Goal: Task Accomplishment & Management: Manage account settings

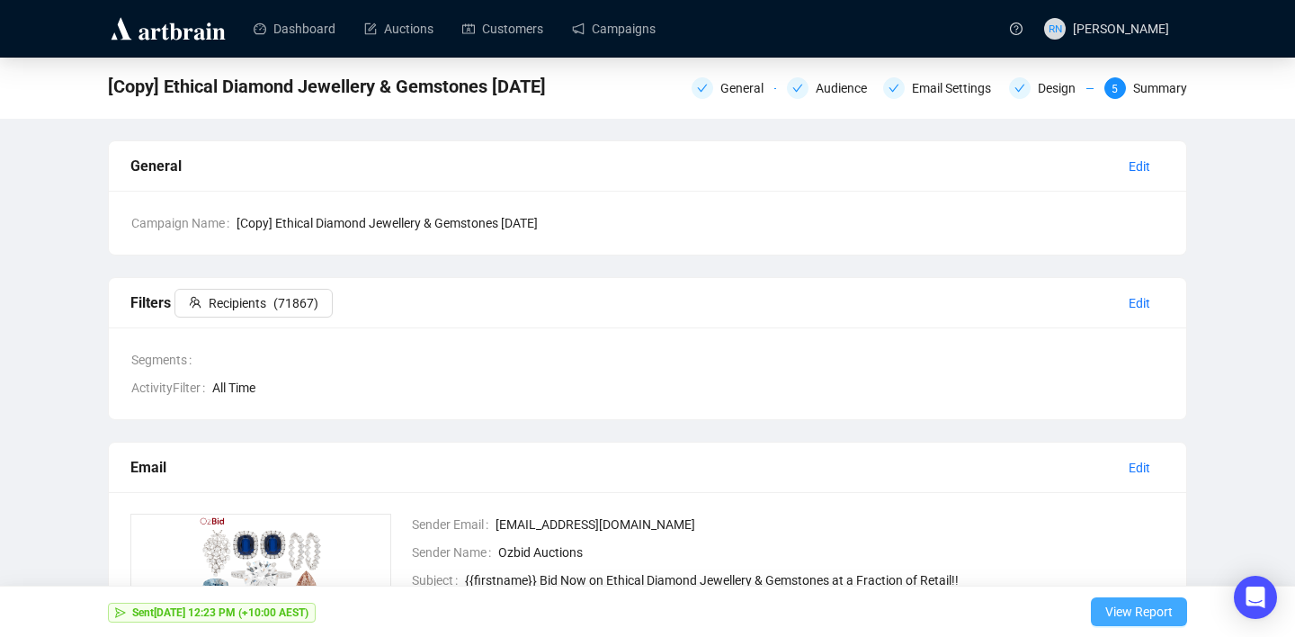
click at [1126, 617] on span "View Report" at bounding box center [1138, 611] width 67 height 50
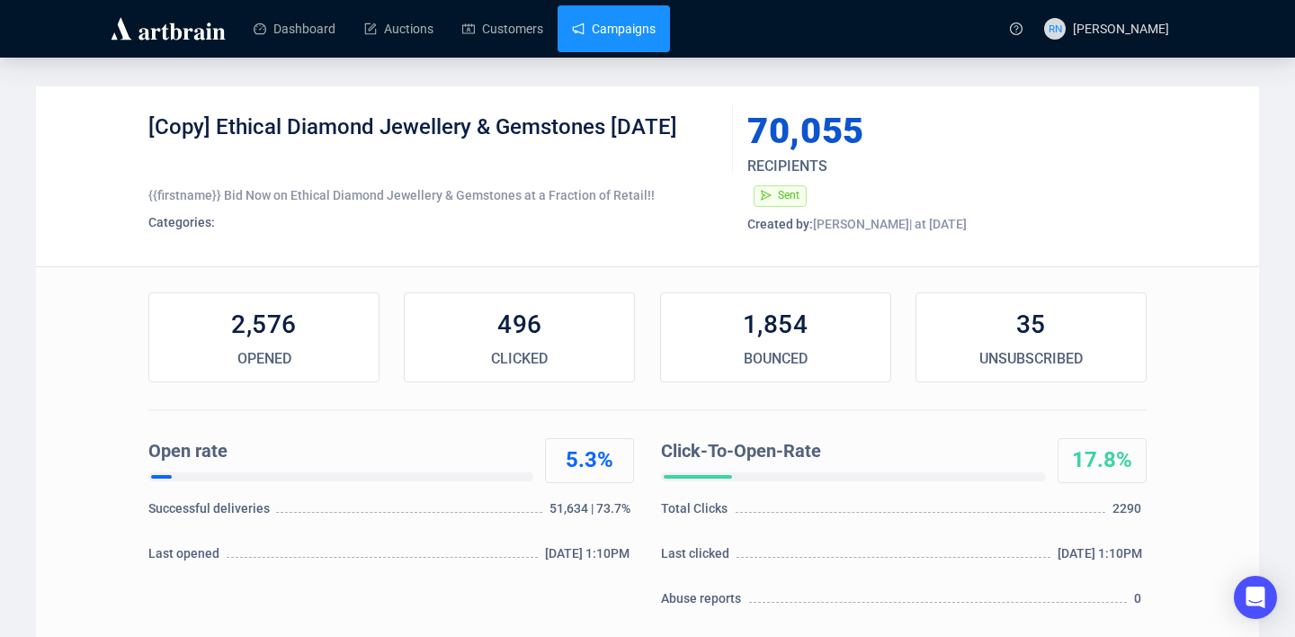
click at [591, 27] on link "Campaigns" at bounding box center [614, 28] width 84 height 47
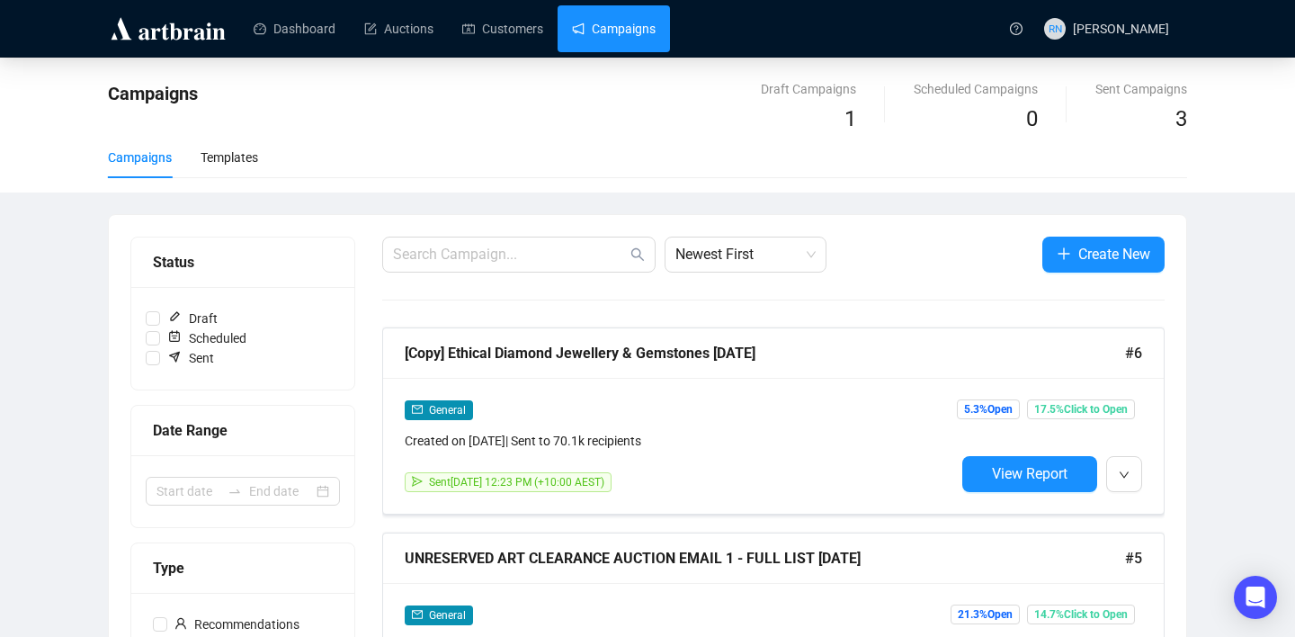
click at [1237, 347] on div "Campaigns Draft Campaigns 1 Scheduled Campaigns 0 Sent Campaigns 3 Campaigns Te…" at bounding box center [647, 614] width 1295 height 1113
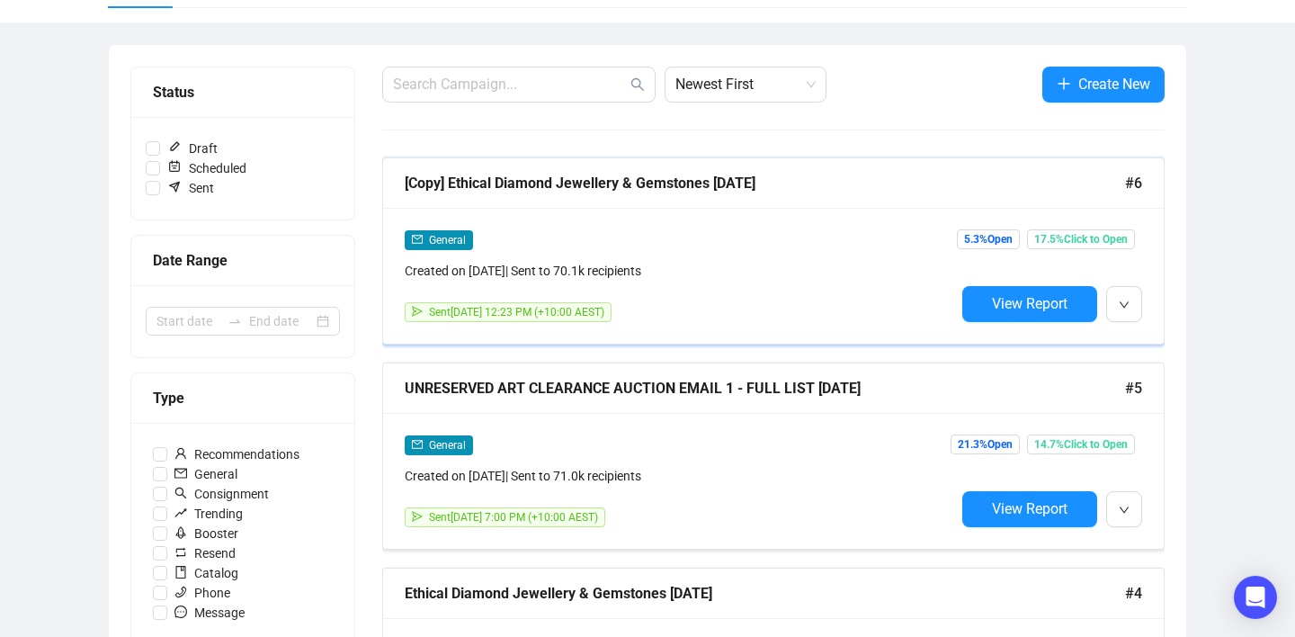
scroll to position [184, 0]
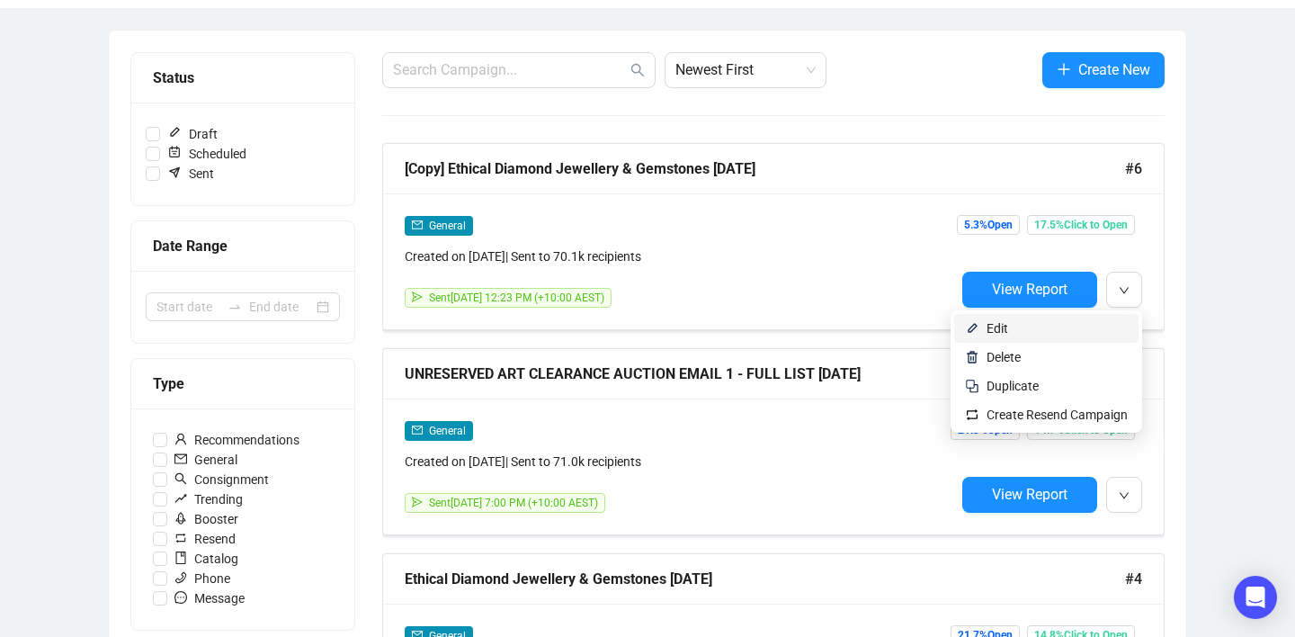
click at [989, 330] on span "Edit" at bounding box center [998, 328] width 22 height 14
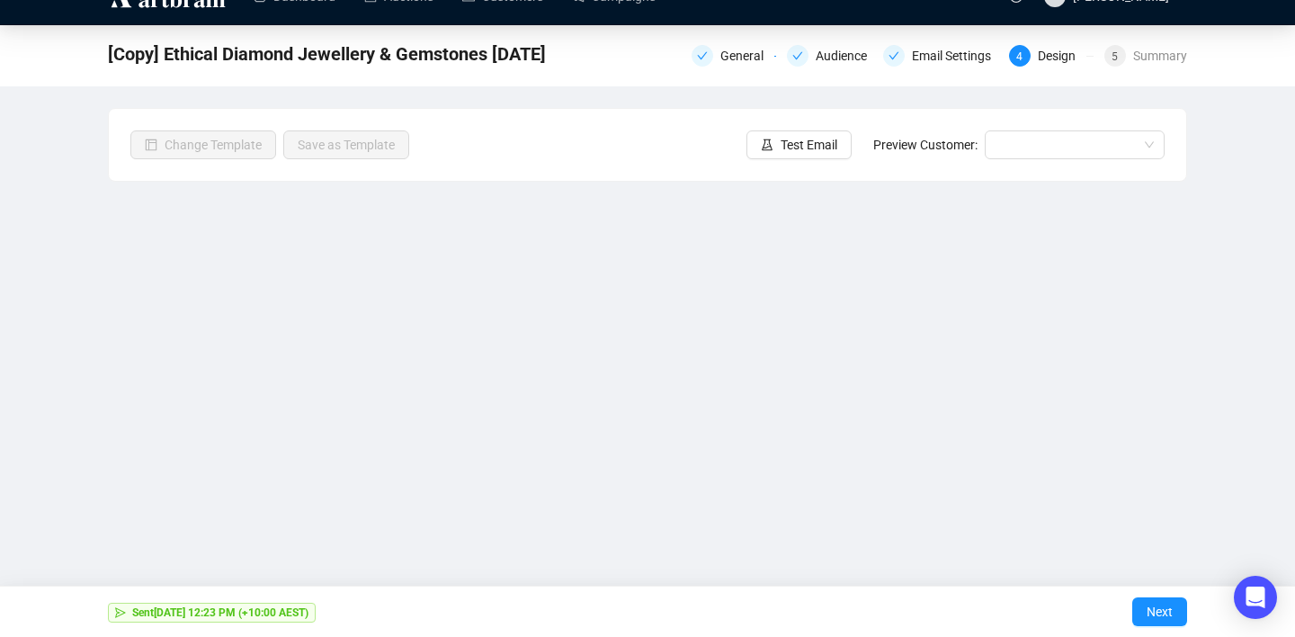
scroll to position [32, 0]
click at [374, 50] on span "[Copy] Ethical Diamond Jewellery & Gemstones [DATE]" at bounding box center [327, 54] width 438 height 29
click at [304, 56] on span "[Copy] Ethical Diamond Jewellery & Gemstones [DATE]" at bounding box center [327, 54] width 438 height 29
click at [725, 53] on div "General" at bounding box center [747, 56] width 54 height 22
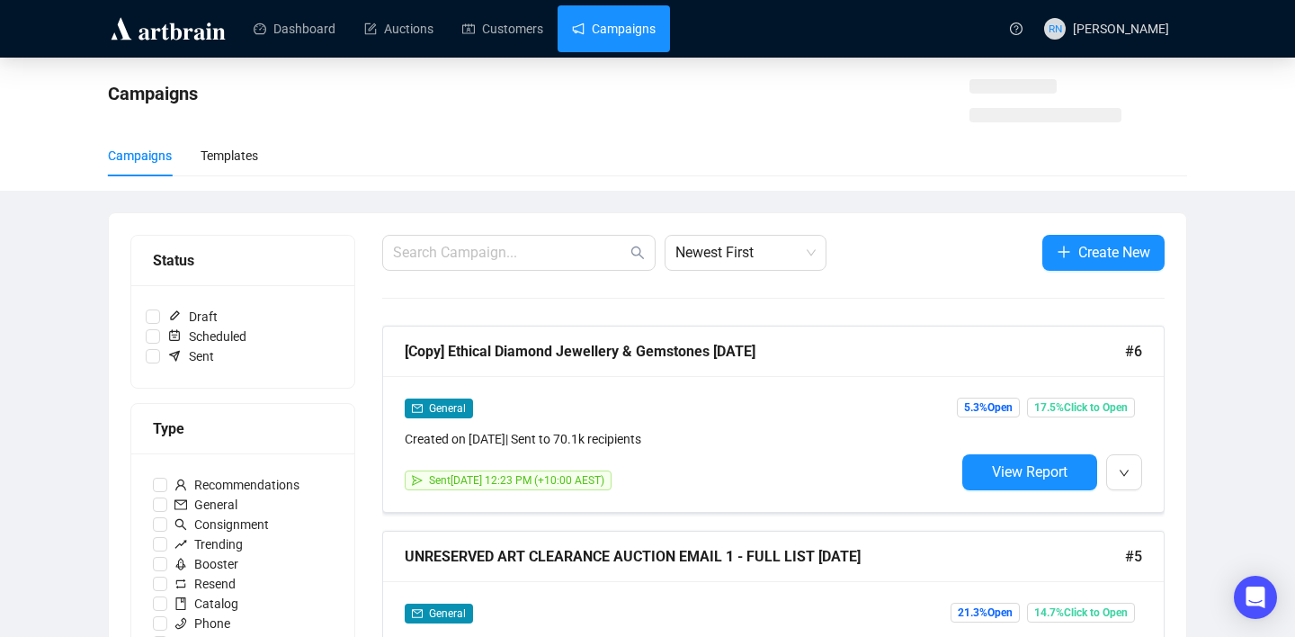
scroll to position [184, 0]
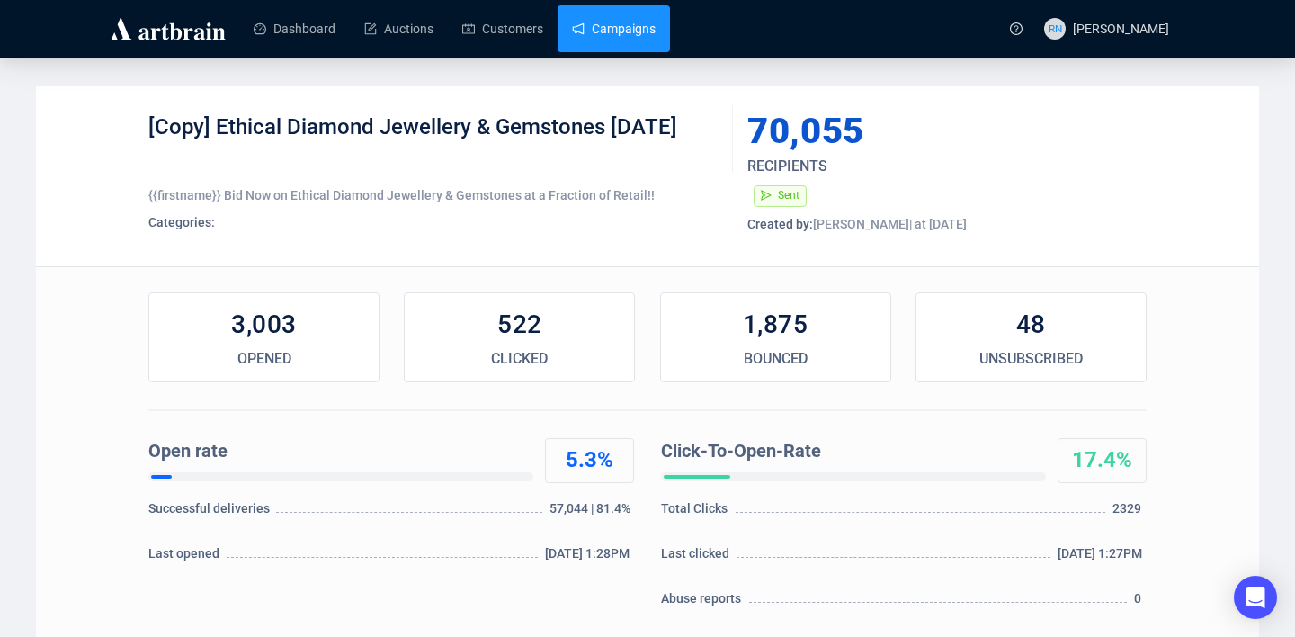
click at [595, 27] on link "Campaigns" at bounding box center [614, 28] width 84 height 47
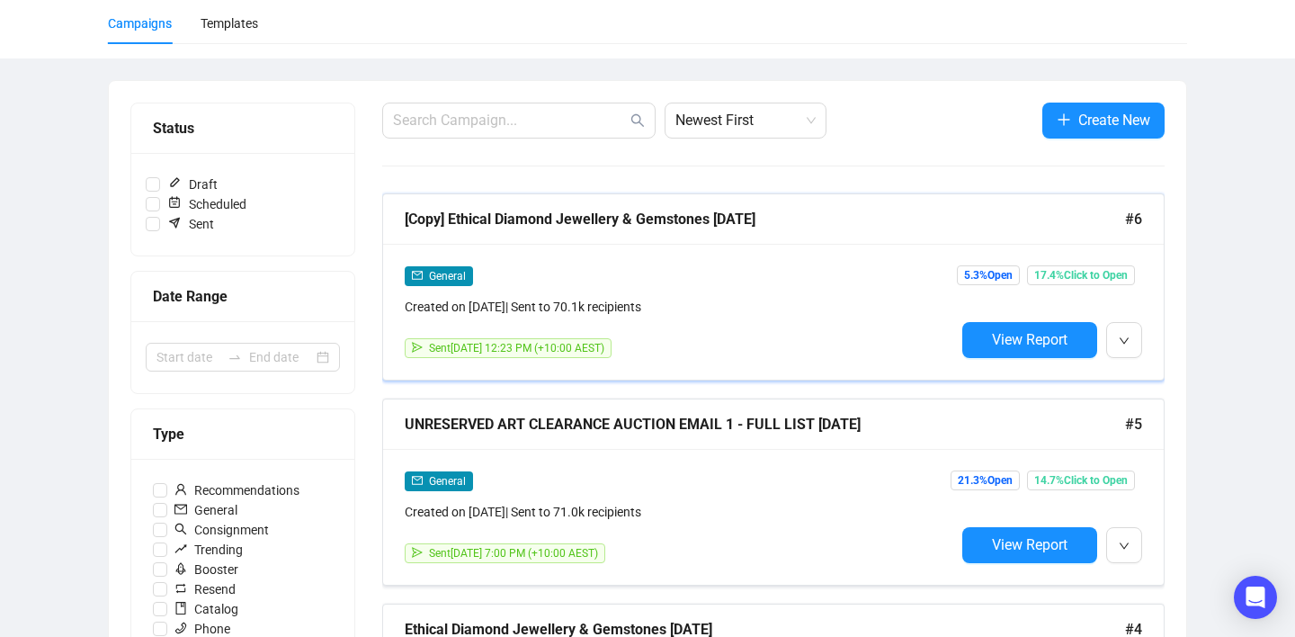
scroll to position [133, 0]
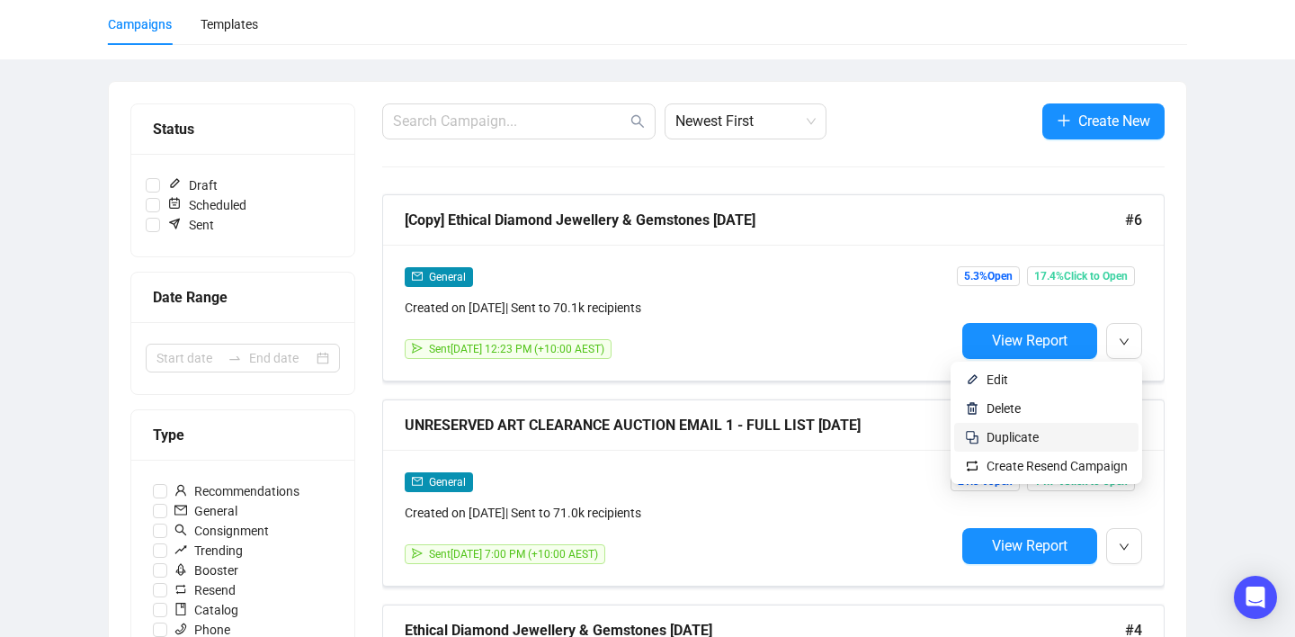
click at [1090, 443] on span "Duplicate" at bounding box center [1057, 437] width 141 height 20
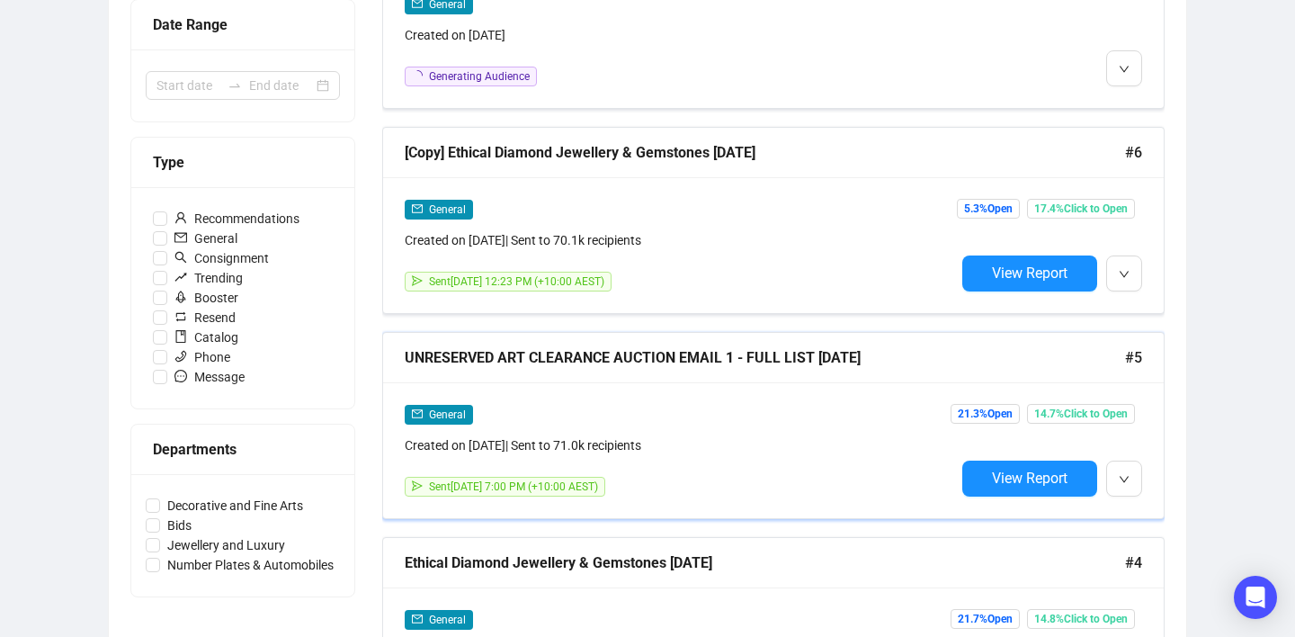
scroll to position [497, 0]
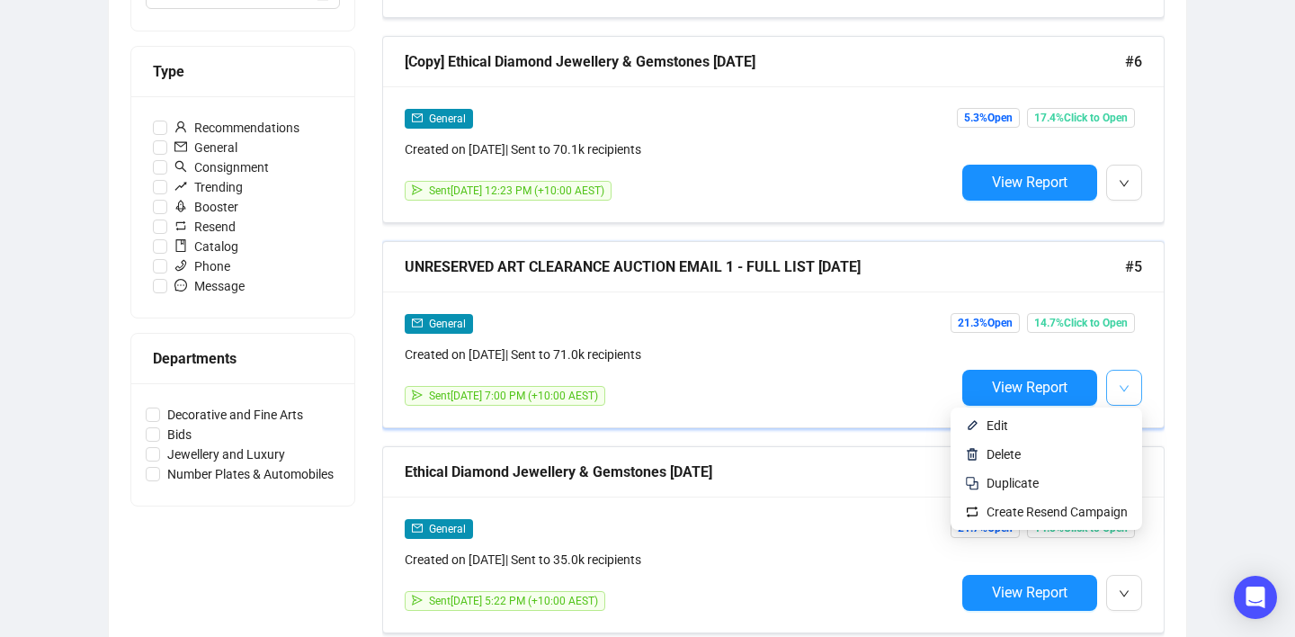
click at [1127, 378] on span "button" at bounding box center [1124, 387] width 11 height 22
click at [1082, 475] on span "Duplicate" at bounding box center [1057, 483] width 141 height 20
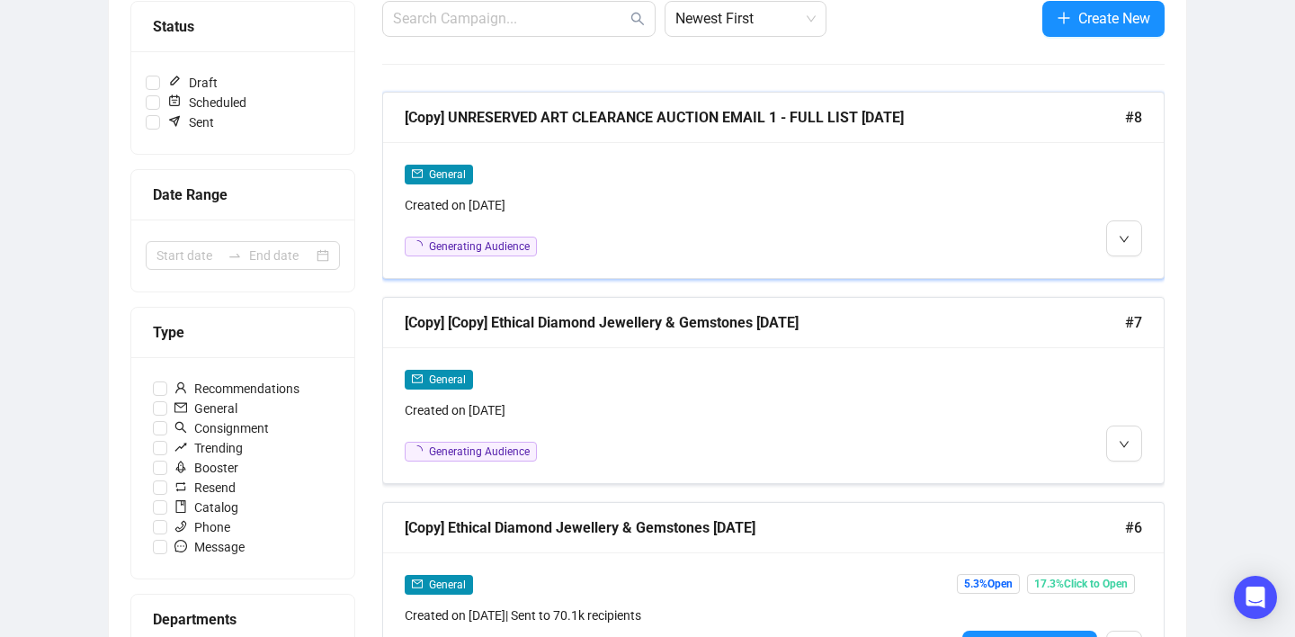
scroll to position [193, 0]
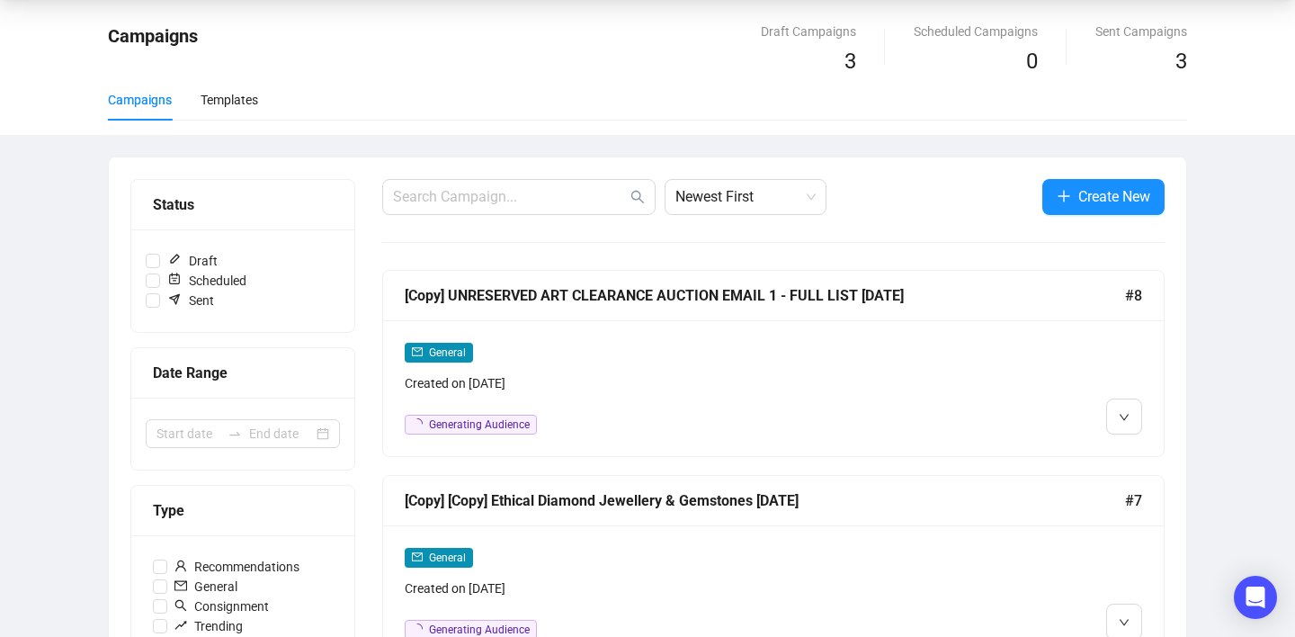
scroll to position [166, 0]
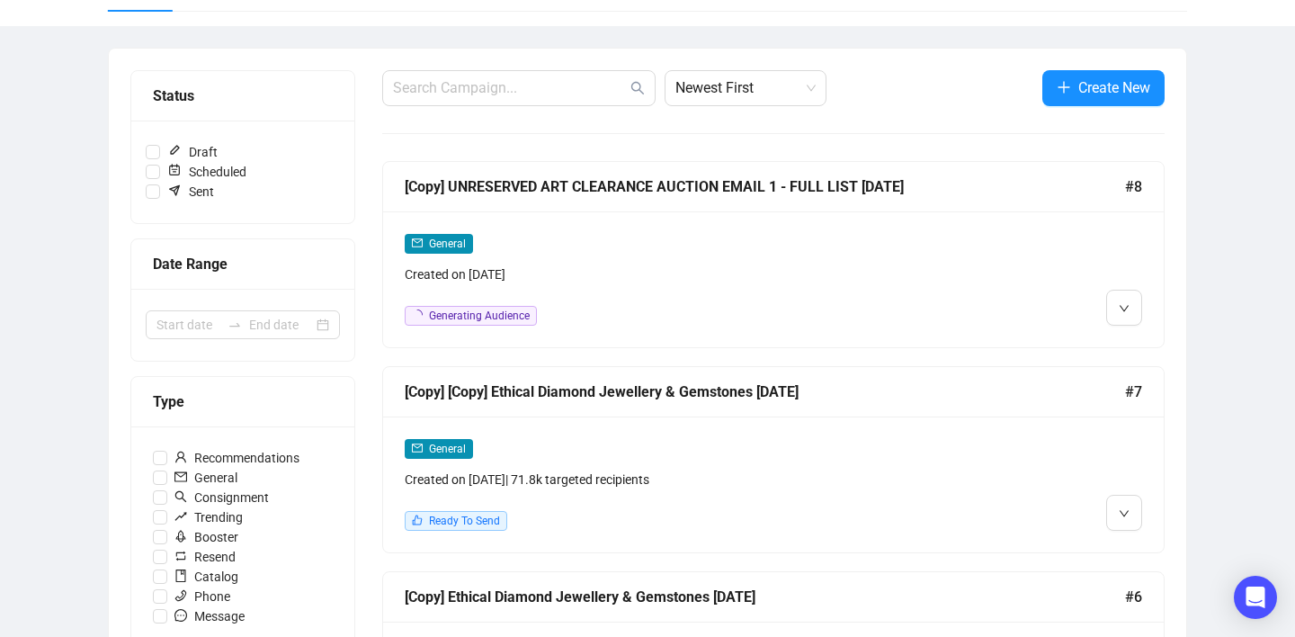
click at [571, 516] on div "Ready To Send" at bounding box center [680, 521] width 550 height 20
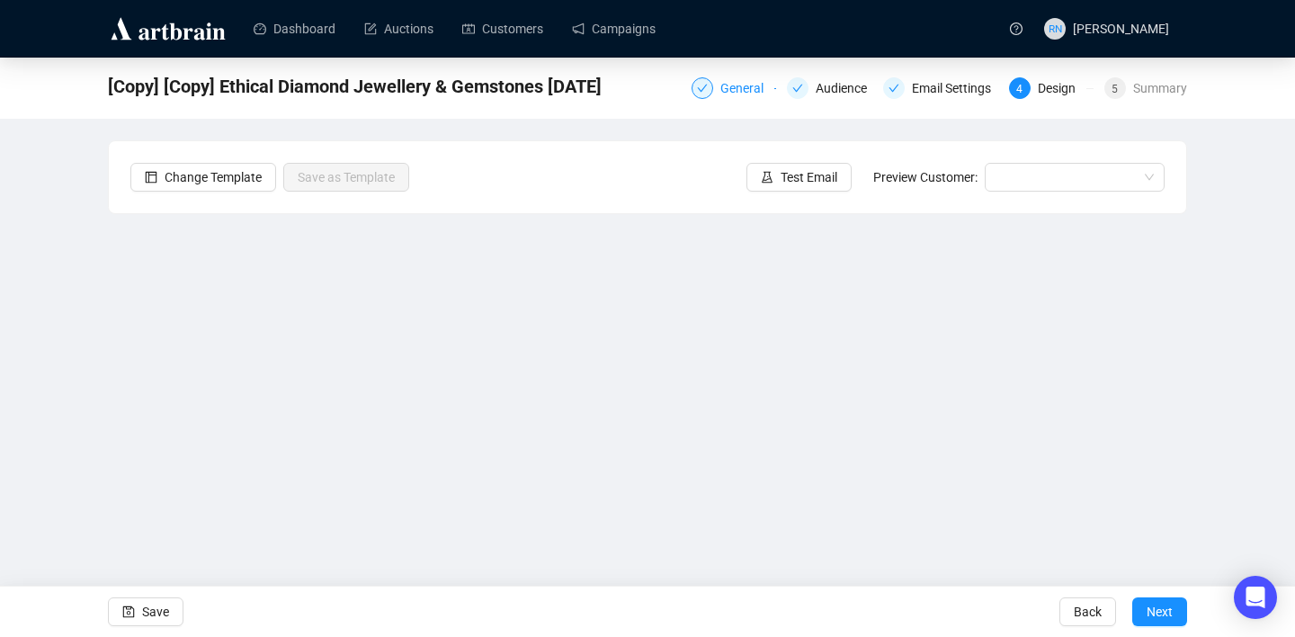
click at [701, 90] on div at bounding box center [703, 88] width 22 height 22
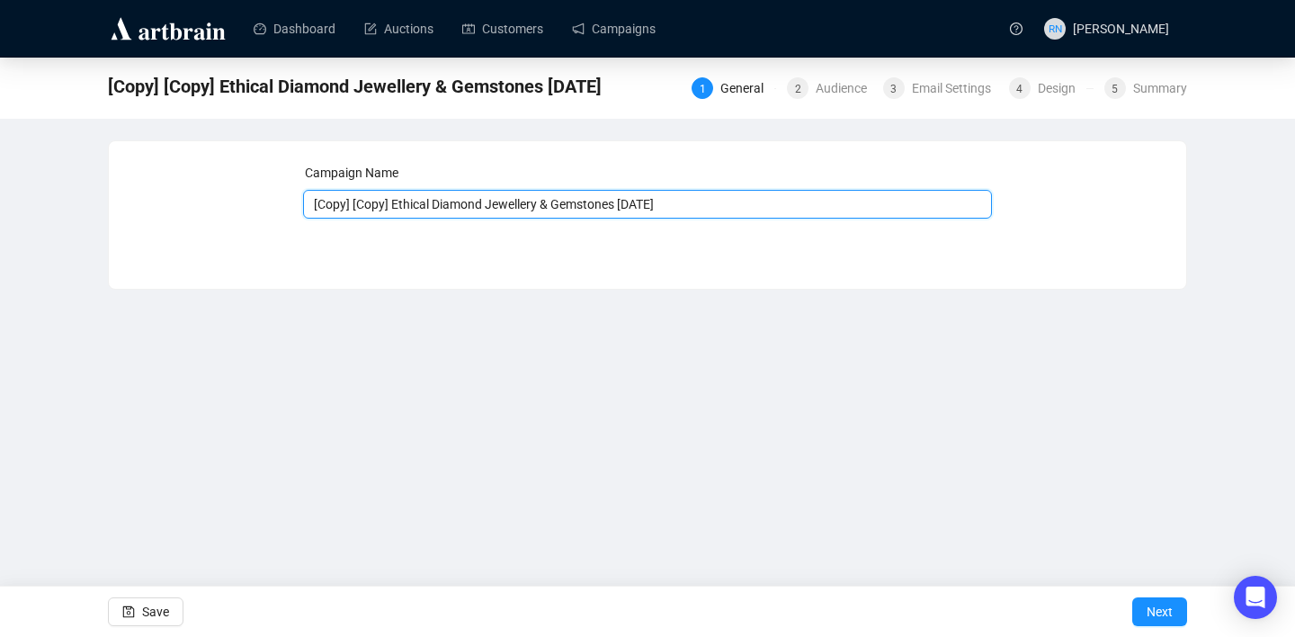
drag, startPoint x: 399, startPoint y: 204, endPoint x: 249, endPoint y: 204, distance: 150.2
click at [249, 204] on div "Campaign Name [Copy] [Copy] Ethical Diamond Jewellery & Gemstones 2.9.25 Save N…" at bounding box center [647, 201] width 1034 height 77
drag, startPoint x: 621, startPoint y: 204, endPoint x: 550, endPoint y: 203, distance: 71.1
click at [550, 203] on input "Ethical Diamond Jewellery & Gemstones [DATE]" at bounding box center [648, 204] width 690 height 29
click at [550, 197] on input "Ethical Diamond Jewellery & Gemstones 7.9.25" at bounding box center [648, 204] width 690 height 29
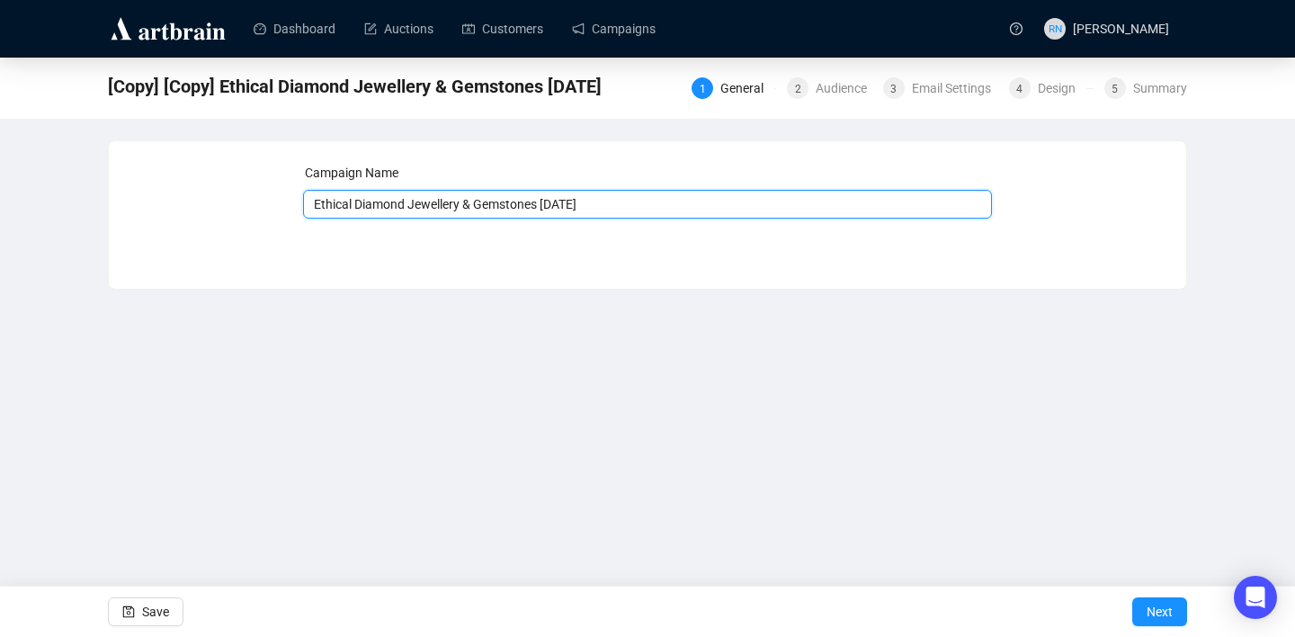
click at [709, 198] on input "Ethical Diamond Jewellery & Gemstones SUN 7.9.25" at bounding box center [648, 204] width 690 height 29
click at [577, 201] on input "Ethical Diamond Jewellery & Gemstones SUN 7.9.25 10AM - Jewellery List" at bounding box center [648, 204] width 690 height 29
type input "Ethical Diamond Jewellery & Gemstones Sun 7.9.25 10am - Jewellery List"
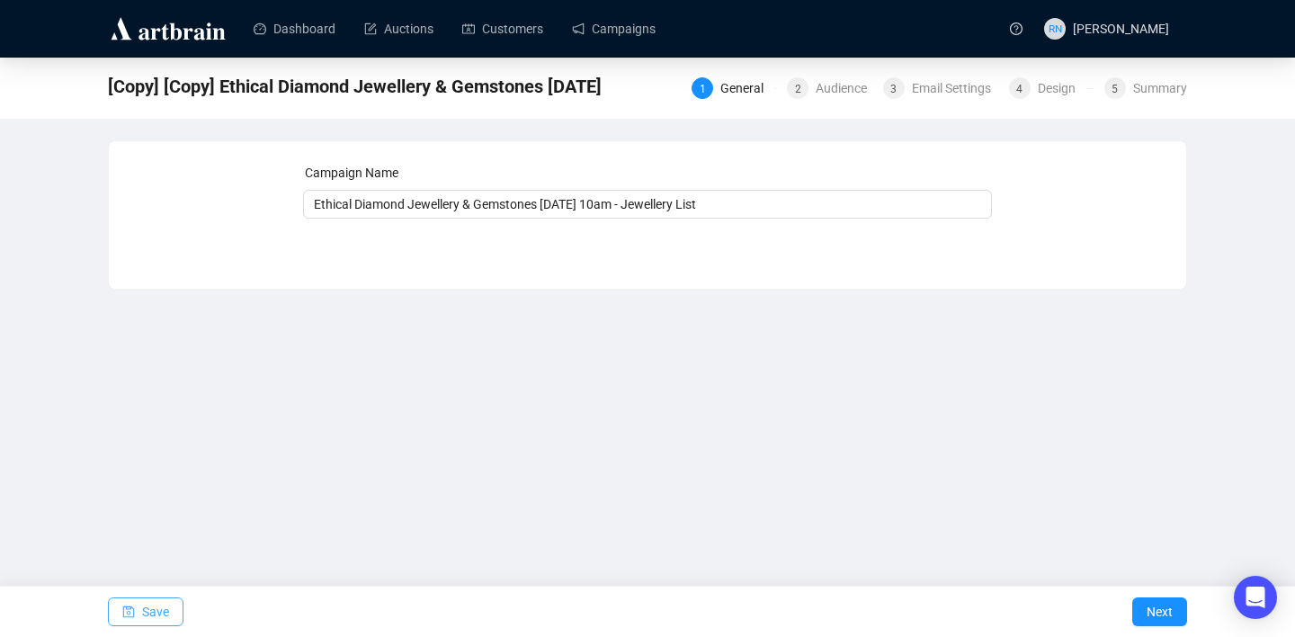
click at [164, 602] on span "Save" at bounding box center [155, 611] width 27 height 50
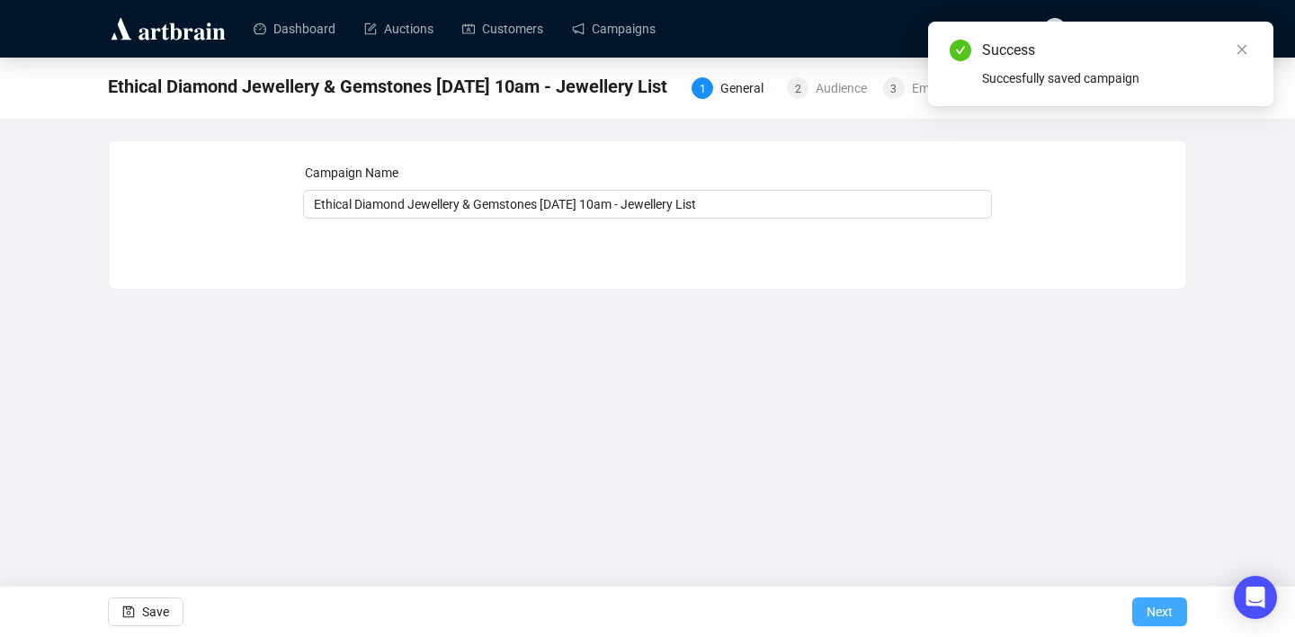
click at [1160, 622] on span "Next" at bounding box center [1160, 611] width 26 height 50
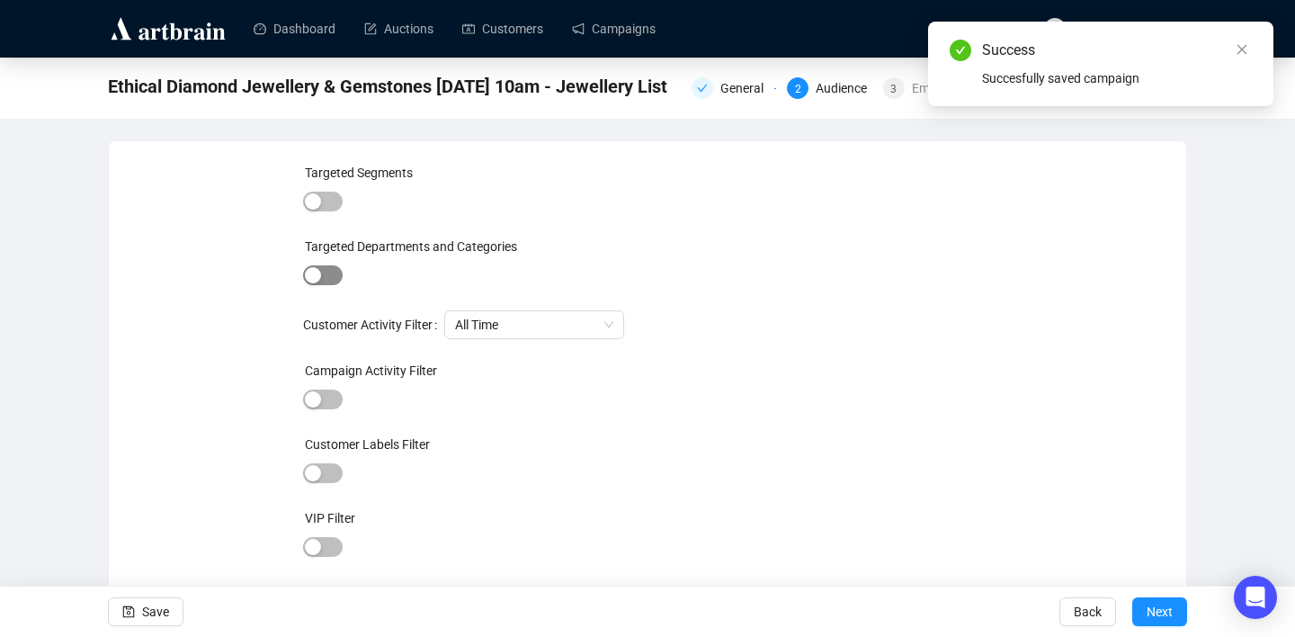
click at [310, 277] on div "button" at bounding box center [313, 275] width 16 height 16
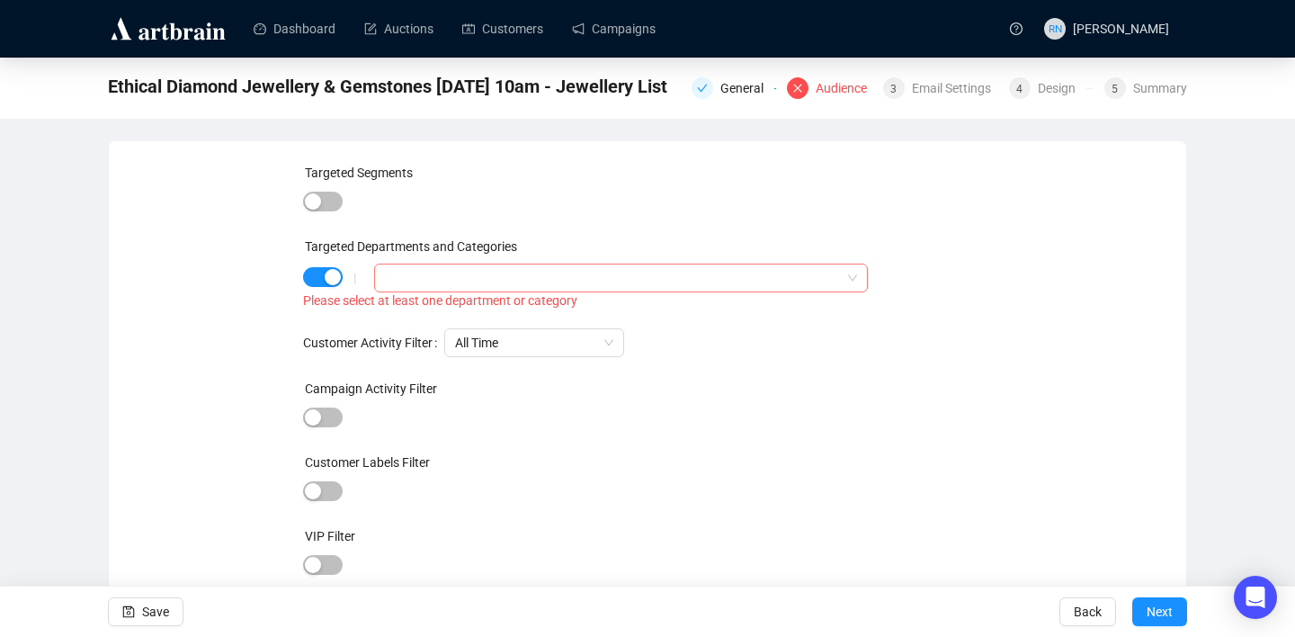
click at [429, 282] on div at bounding box center [612, 277] width 468 height 25
click at [387, 316] on icon "caret-down" at bounding box center [389, 314] width 4 height 6
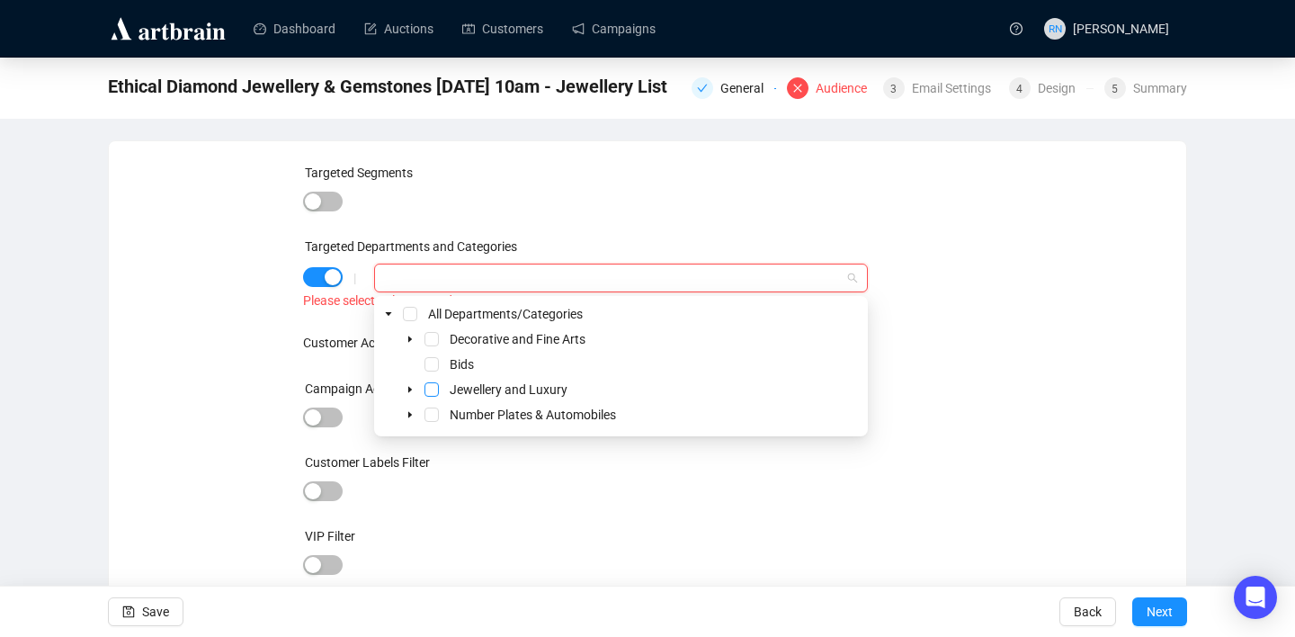
click at [435, 389] on span "Select Jewellery and Luxury" at bounding box center [432, 389] width 14 height 14
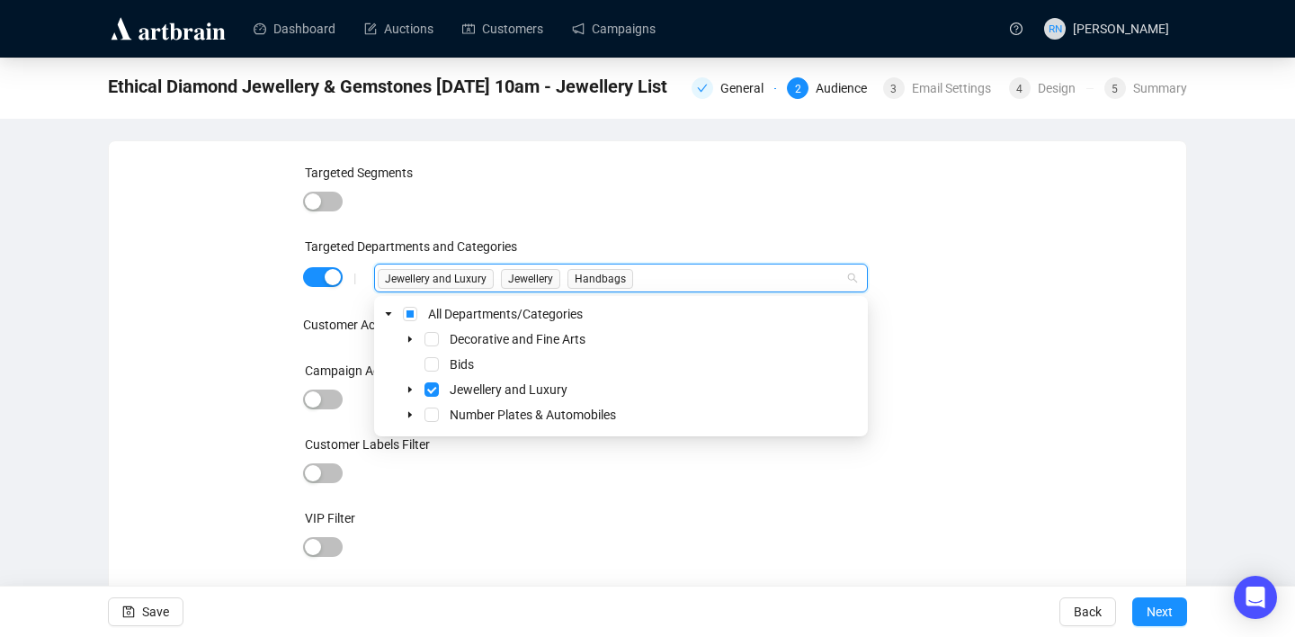
click at [1065, 499] on div "Targeted Segments Targeted Departments and Categories | Jewellery and Luxury Je…" at bounding box center [647, 409] width 1034 height 493
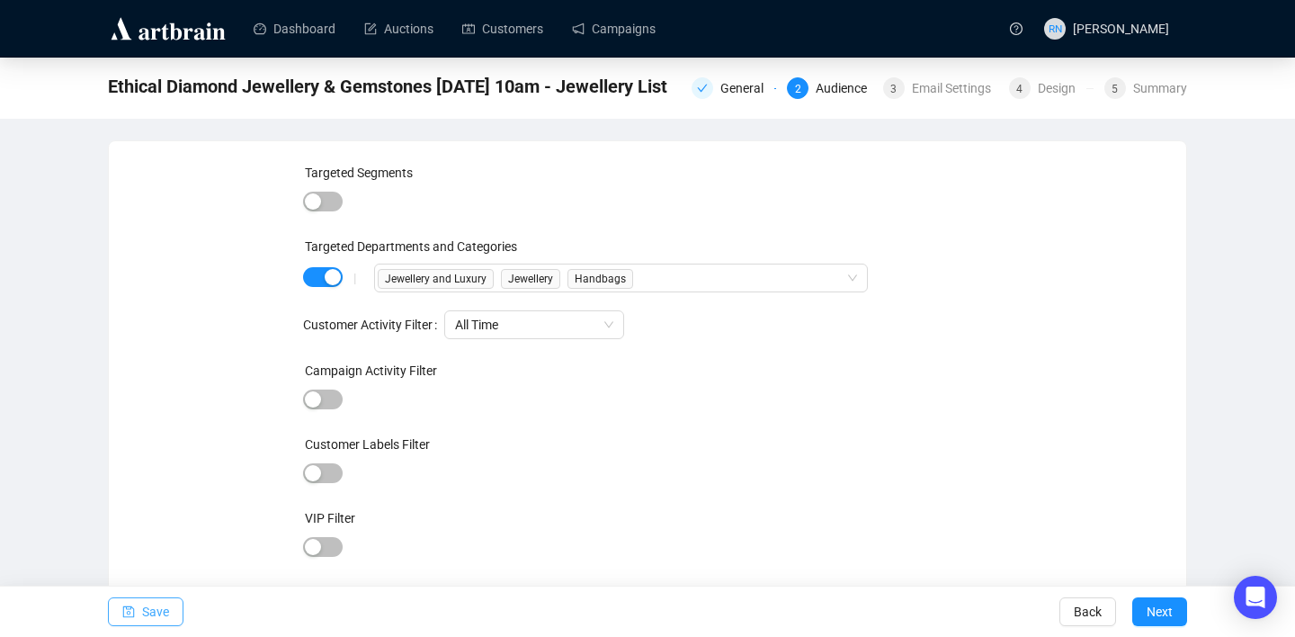
click at [175, 610] on button "Save" at bounding box center [146, 611] width 76 height 29
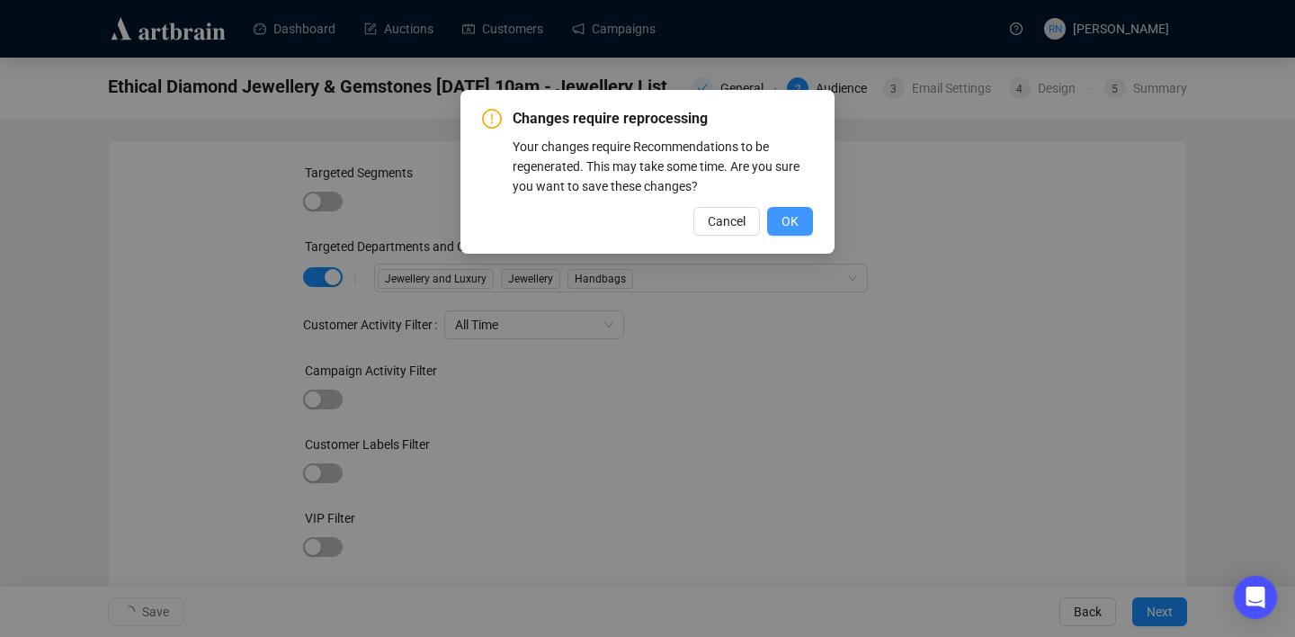
click at [784, 223] on span "OK" at bounding box center [790, 221] width 17 height 20
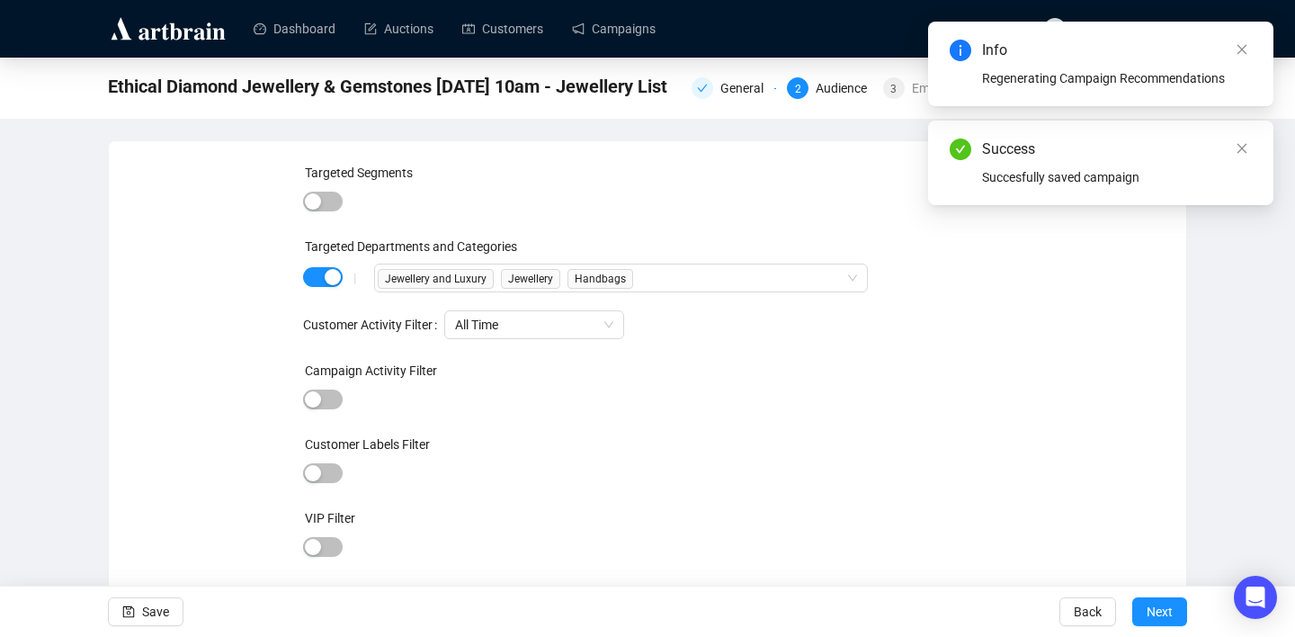
scroll to position [41, 0]
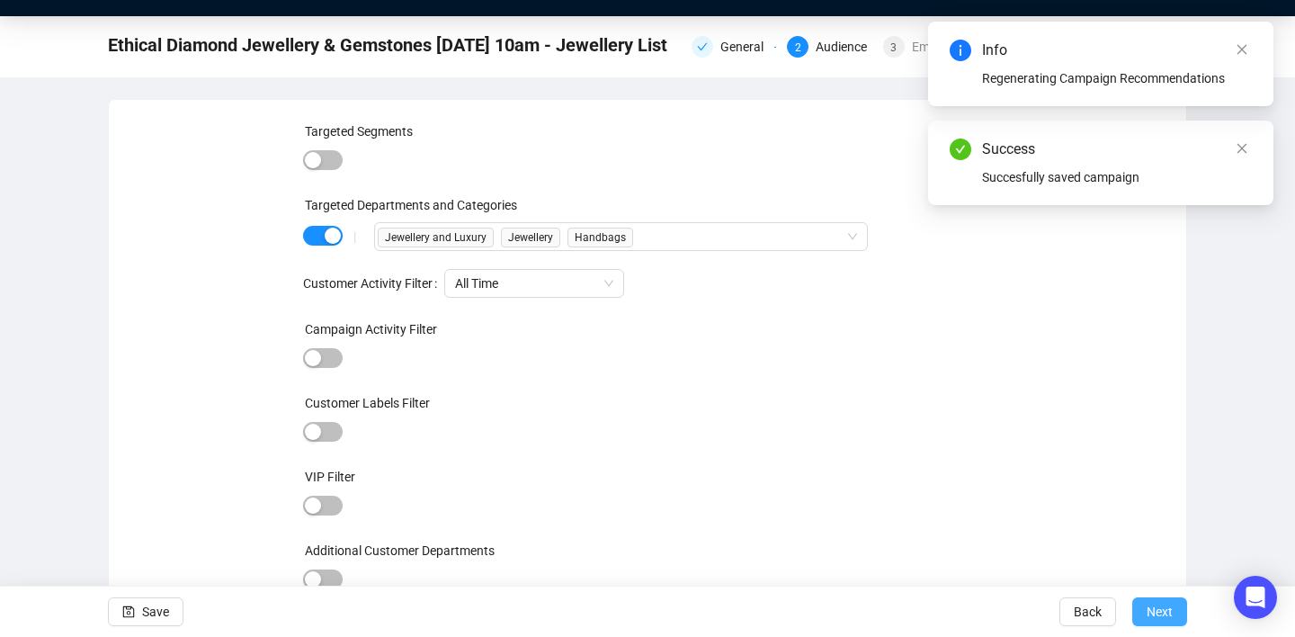
click at [1149, 607] on span "Next" at bounding box center [1160, 611] width 26 height 50
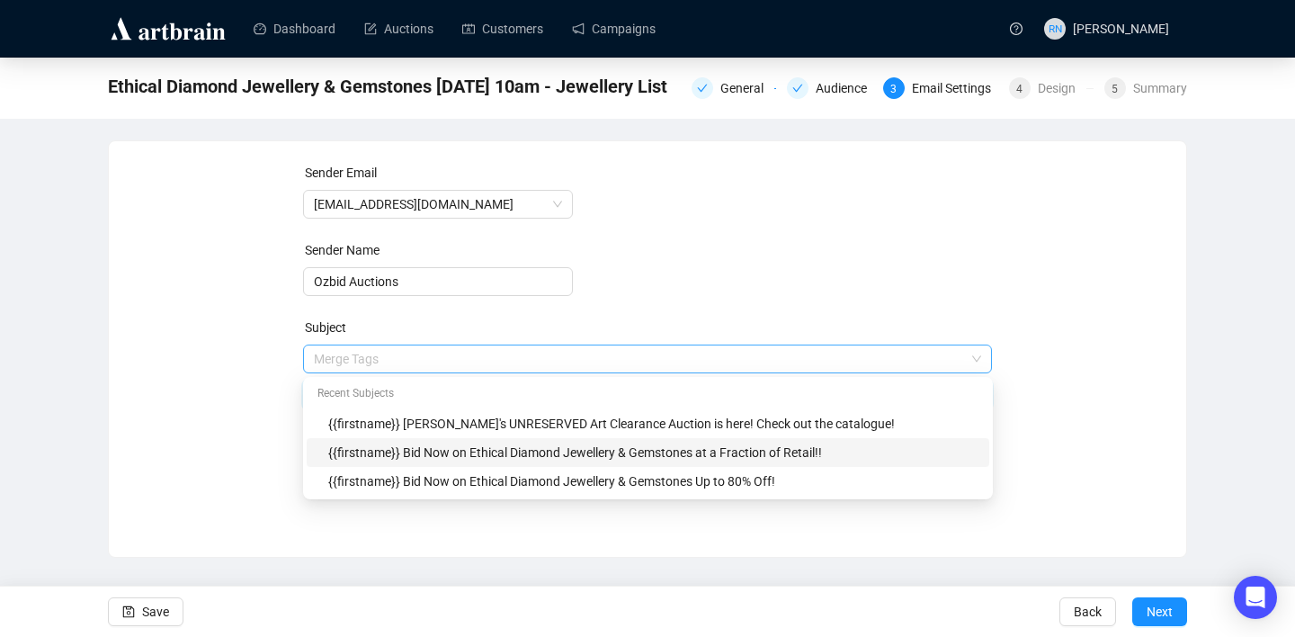
drag, startPoint x: 461, startPoint y: 359, endPoint x: 421, endPoint y: 359, distance: 39.6
click at [421, 359] on span "Merge Tags {{firstname}} Bid Now on Ethical Diamond Jewellery & Gemstones at a …" at bounding box center [648, 377] width 690 height 50
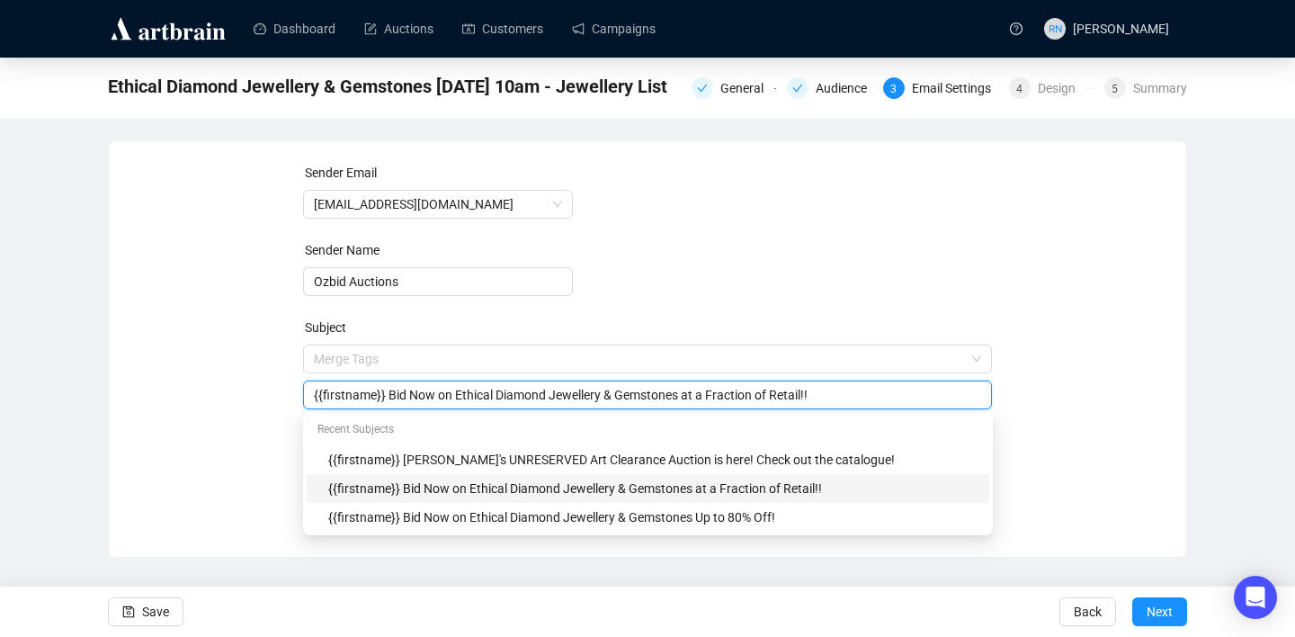
click at [461, 392] on input "{{firstname}} Bid Now on Ethical Diamond Jewellery & Gemstones at a Fraction of…" at bounding box center [648, 395] width 668 height 20
drag, startPoint x: 676, startPoint y: 399, endPoint x: 798, endPoint y: 398, distance: 121.4
click at [798, 398] on input "{{firstname}} Ozbid's Ethical Diamond Jewellery & Gemstones at a Fraction of Re…" at bounding box center [648, 395] width 668 height 20
click at [883, 398] on input "{{firstname}} Ozbid's Ethical Diamond Jewellery & Gemstones Auction Ends Tomorr…" at bounding box center [648, 395] width 668 height 20
click at [817, 396] on input "{{firstname}} Ozbid's Ethical Diamond Jewellery & Gemstones Auction Ends Tomorr…" at bounding box center [648, 395] width 668 height 20
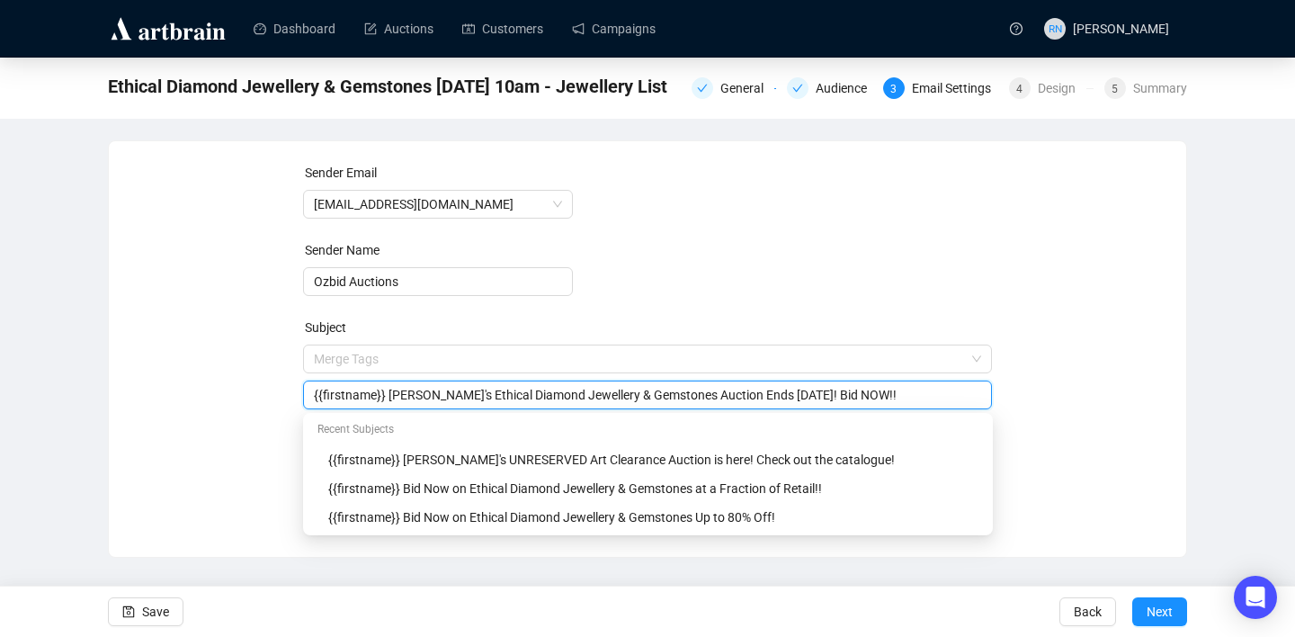
type input "{{firstname}} Ozbid's Ethical Diamond Jewellery & Gemstones Auction Ends Tomorr…"
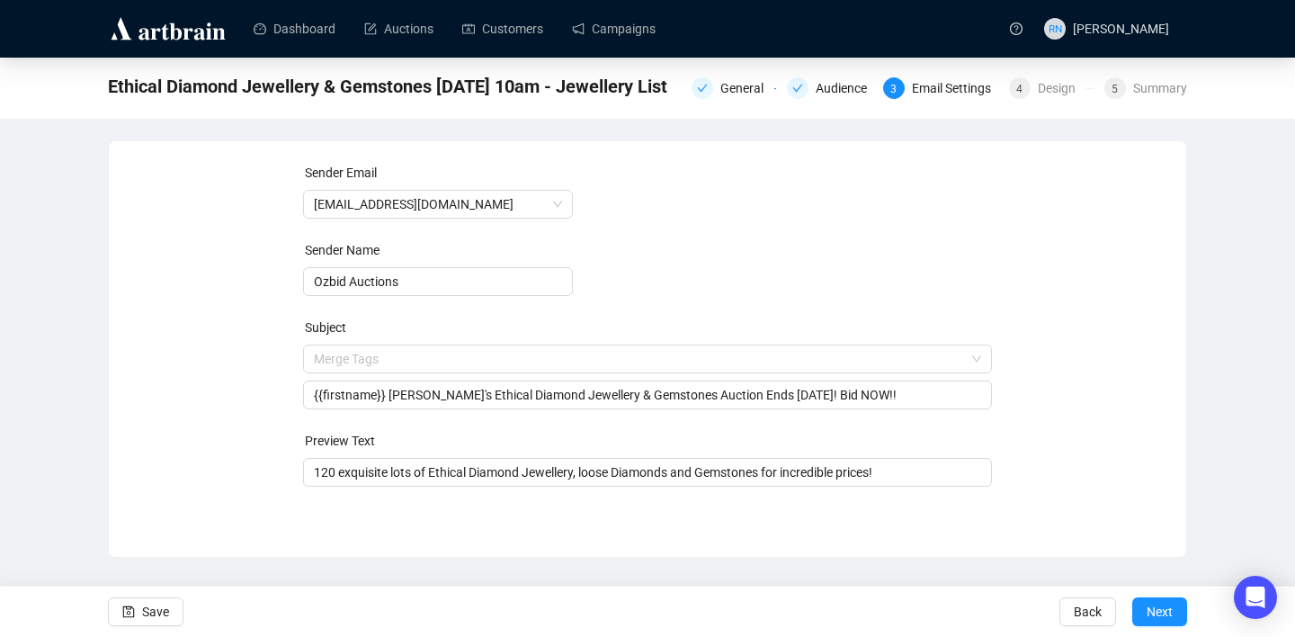
click at [1070, 506] on div "Sender Email auctions@ozbid.com.au Sender Name Ozbid Auctions Subject Merge Tag…" at bounding box center [647, 335] width 1034 height 345
click at [162, 613] on span "Save" at bounding box center [155, 611] width 27 height 50
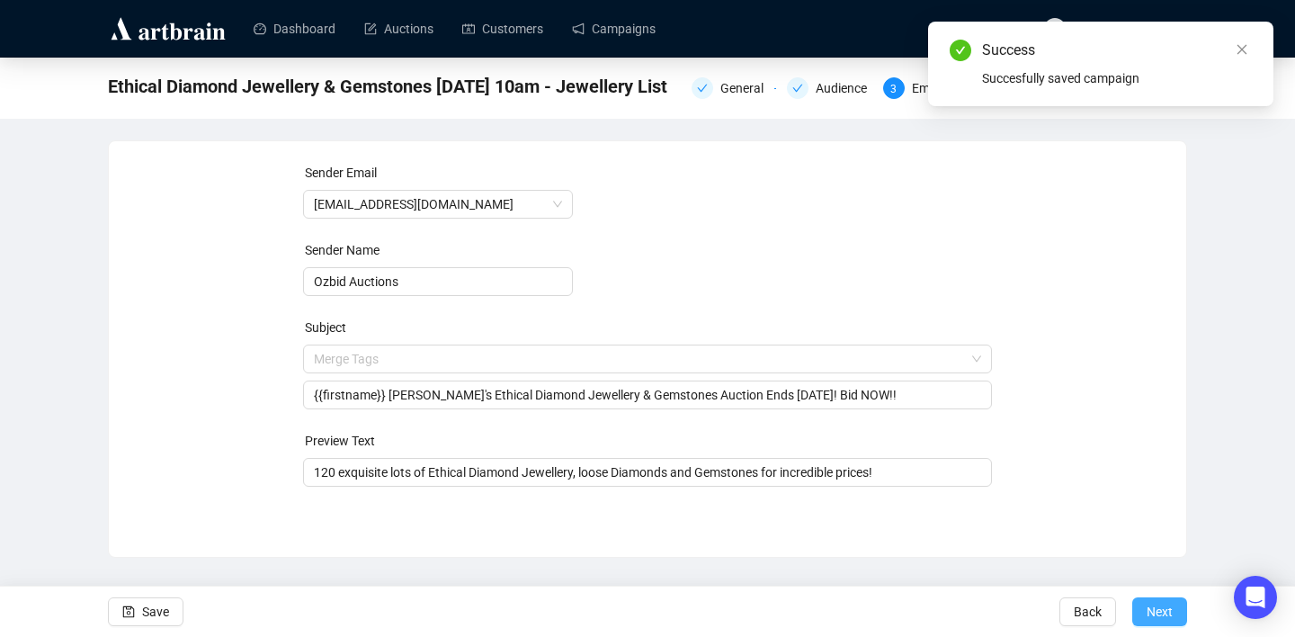
click at [1161, 620] on span "Next" at bounding box center [1160, 611] width 26 height 50
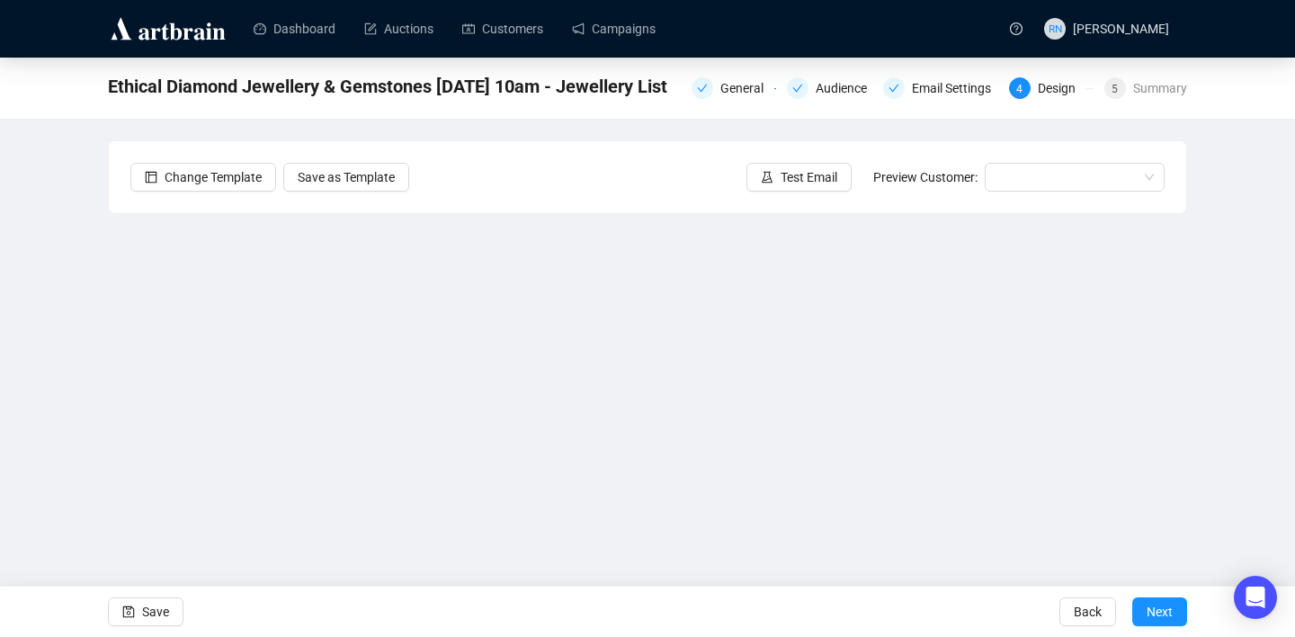
scroll to position [4, 0]
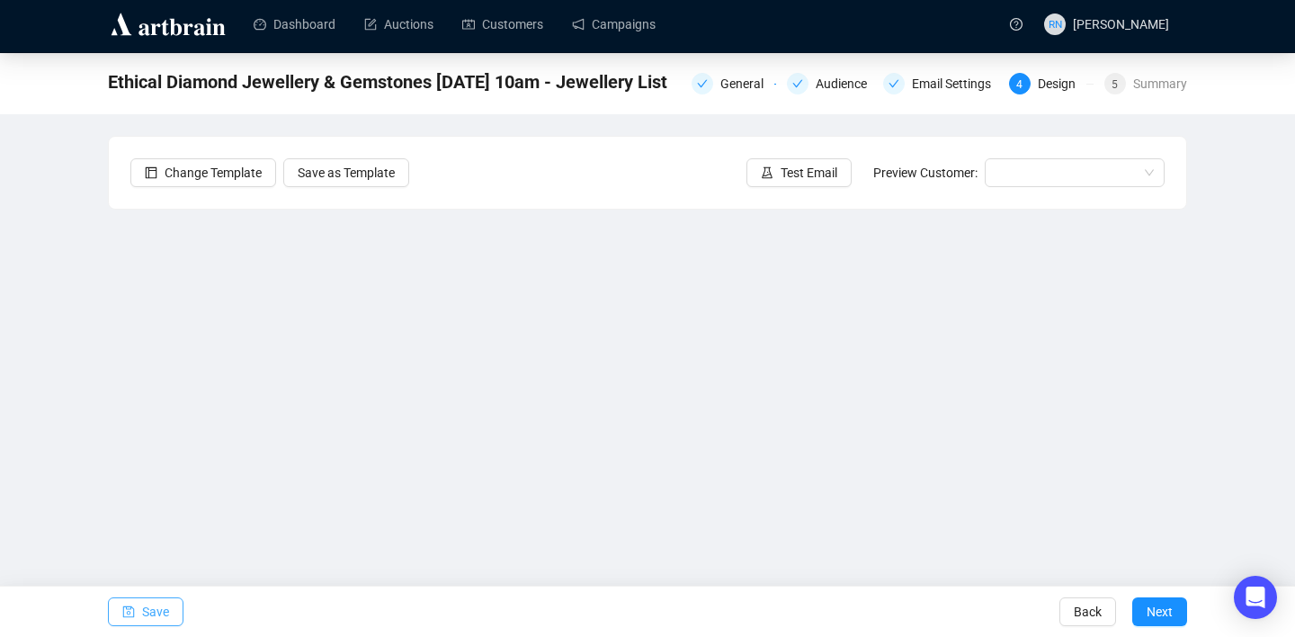
click at [130, 611] on icon "save" at bounding box center [128, 611] width 13 height 13
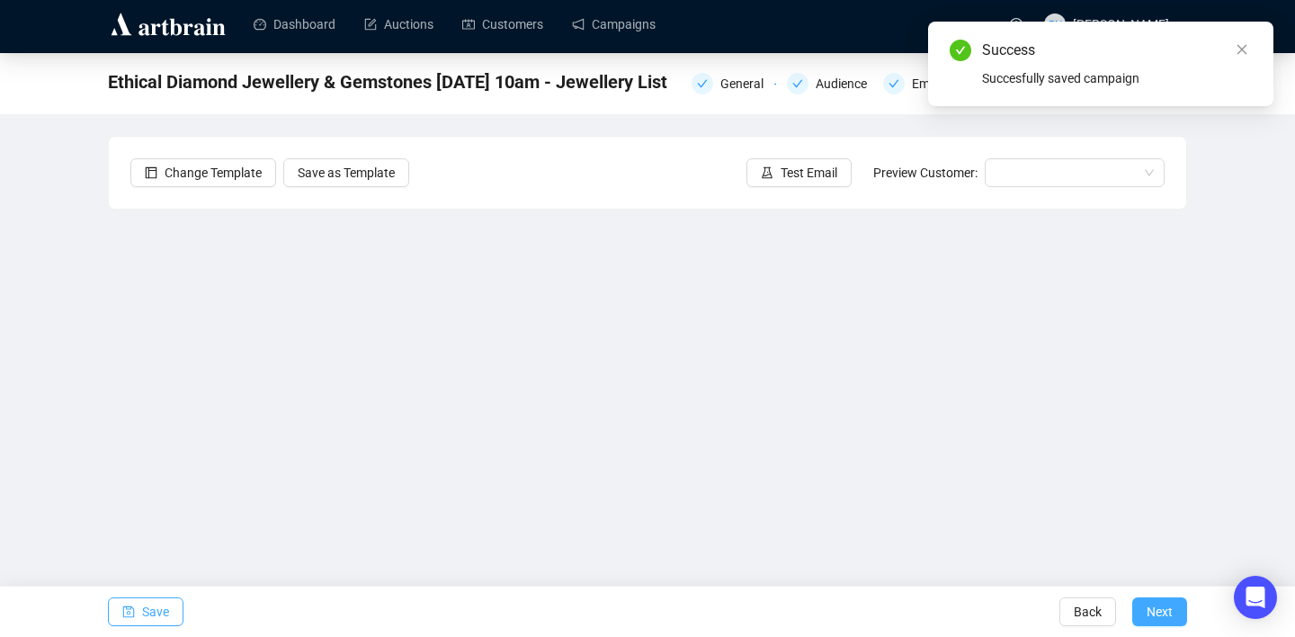
click at [1147, 615] on span "Next" at bounding box center [1160, 611] width 26 height 50
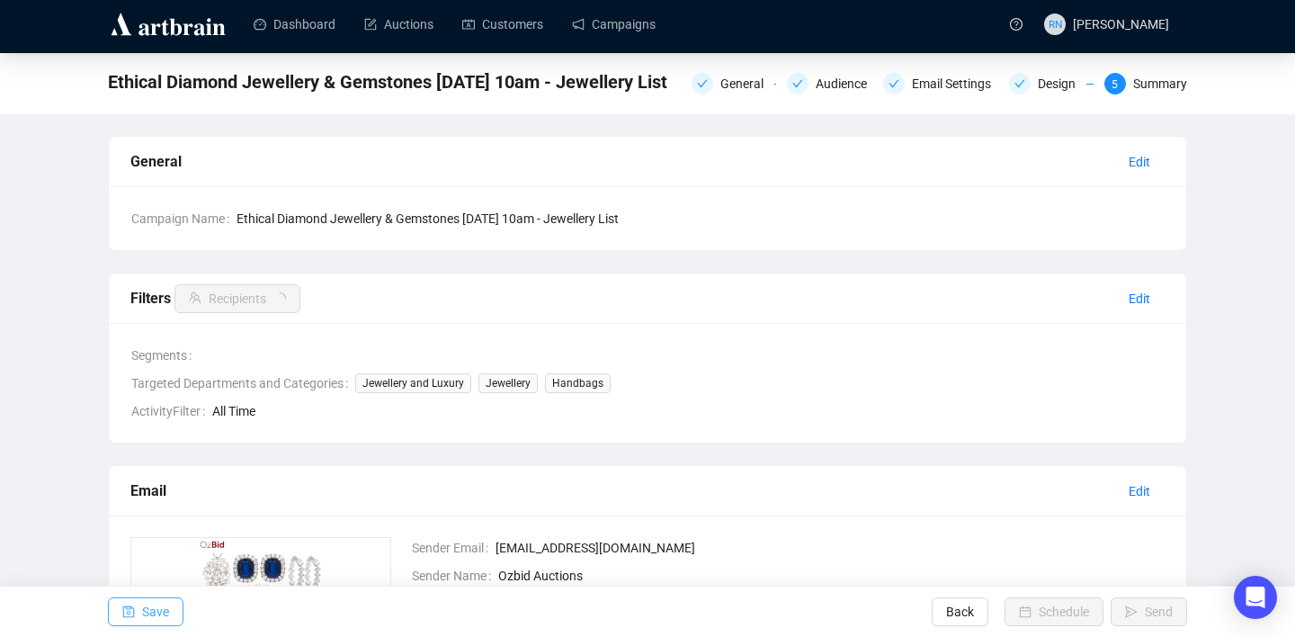
click at [151, 617] on span "Save" at bounding box center [155, 611] width 27 height 50
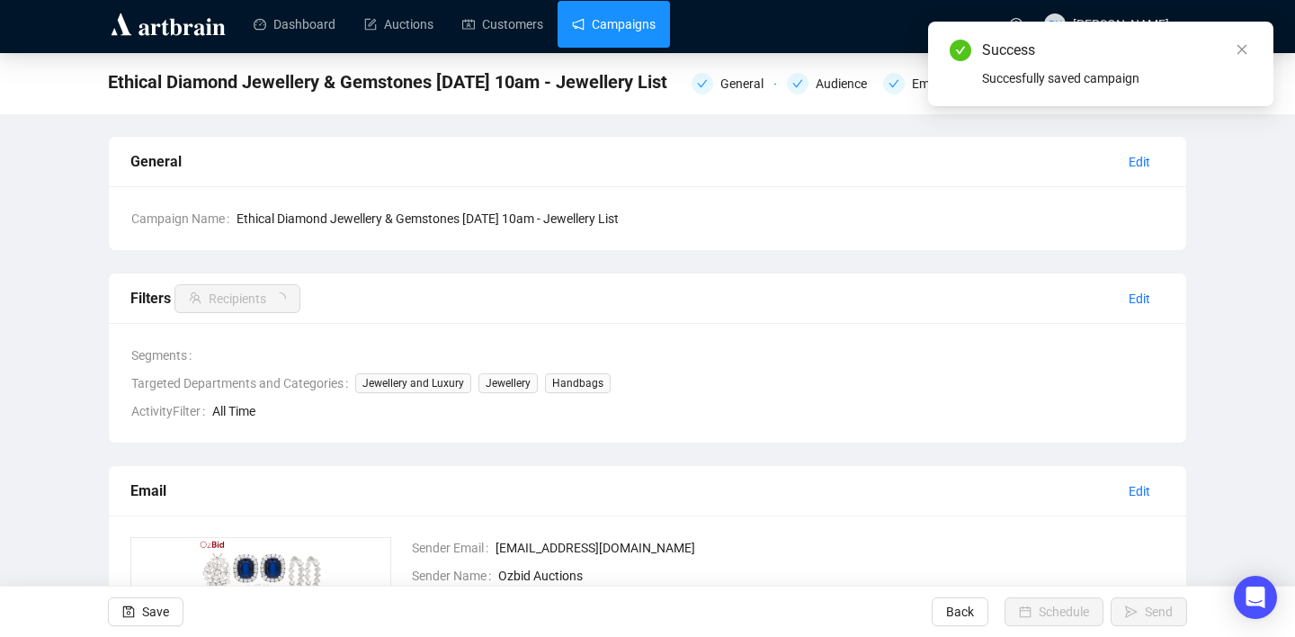
click at [630, 26] on link "Campaigns" at bounding box center [614, 24] width 84 height 47
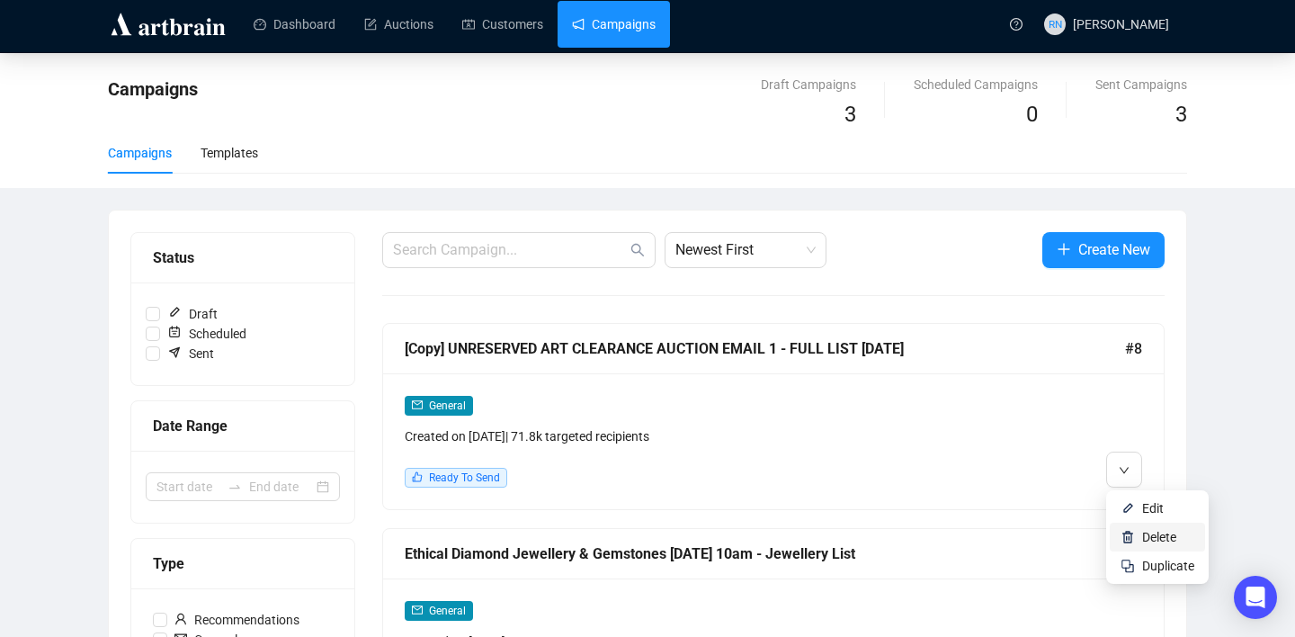
click at [1133, 534] on img at bounding box center [1128, 537] width 14 height 14
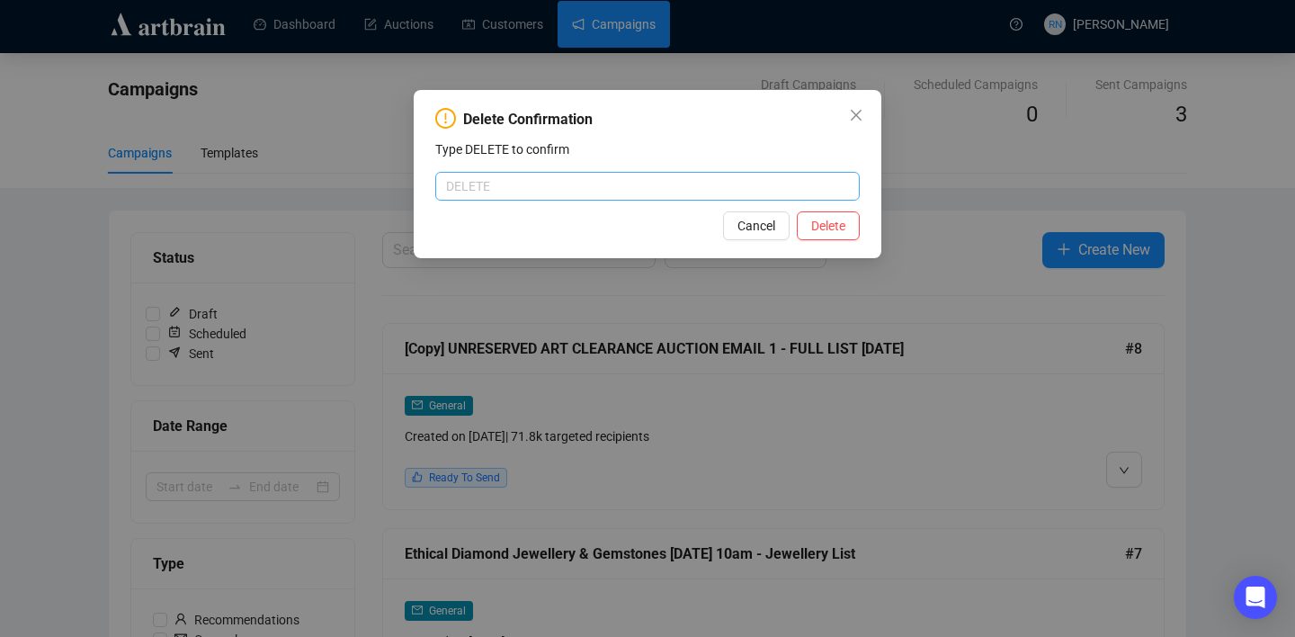
click at [716, 190] on input "text" at bounding box center [647, 186] width 425 height 29
type input "DELETE"
click at [836, 228] on span "Delete" at bounding box center [828, 226] width 34 height 20
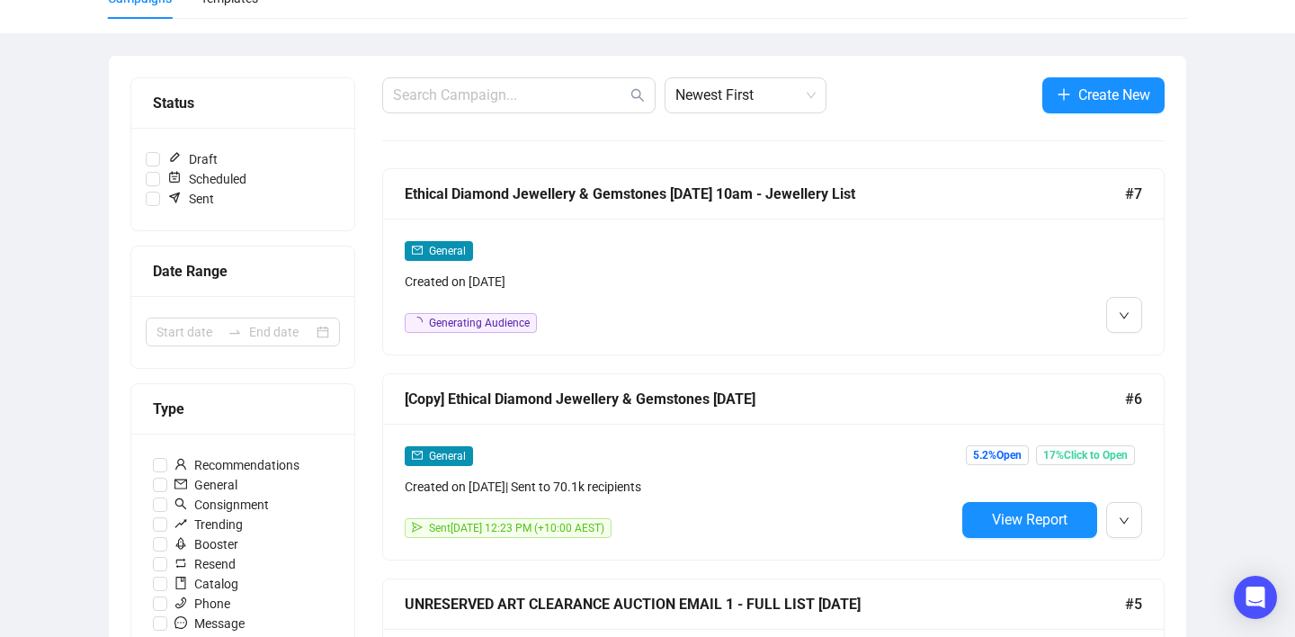
scroll to position [162, 0]
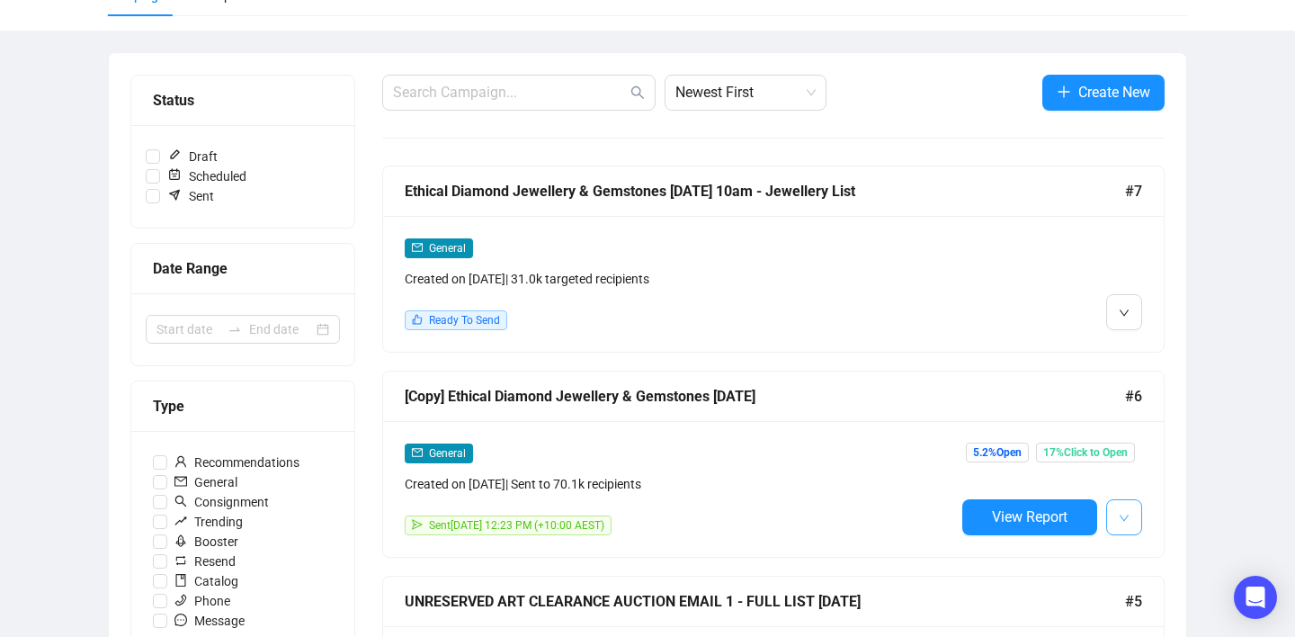
click at [1128, 524] on span "button" at bounding box center [1124, 517] width 11 height 22
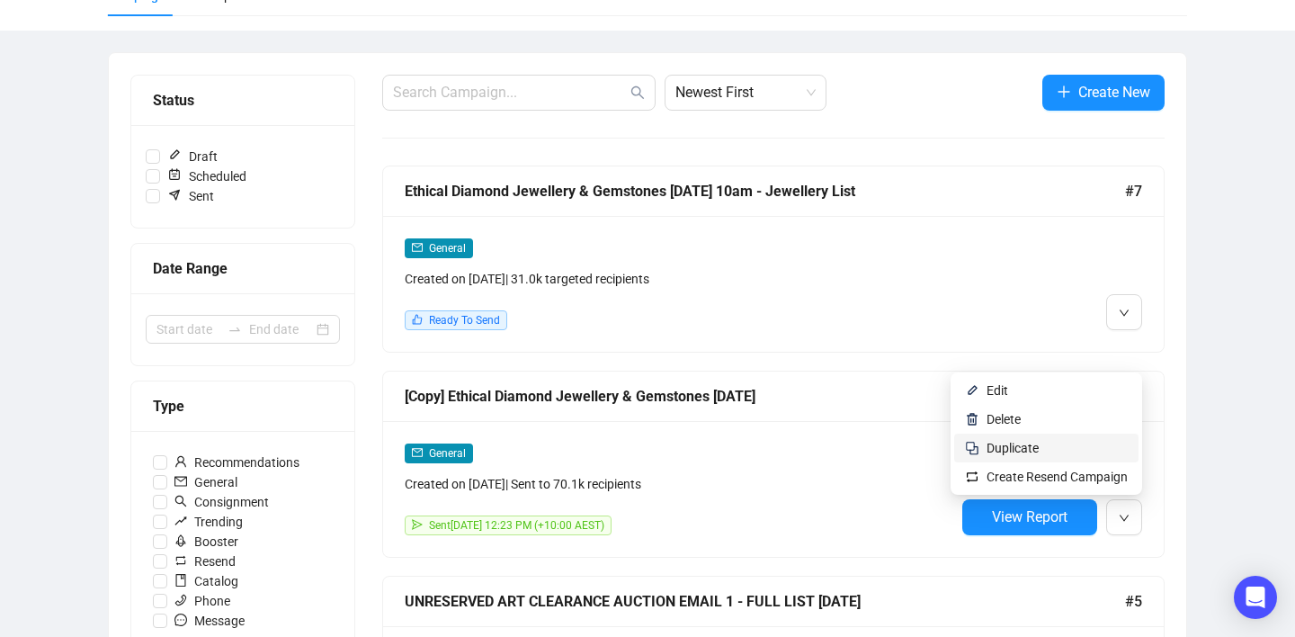
click at [1061, 458] on li "Duplicate" at bounding box center [1046, 448] width 184 height 29
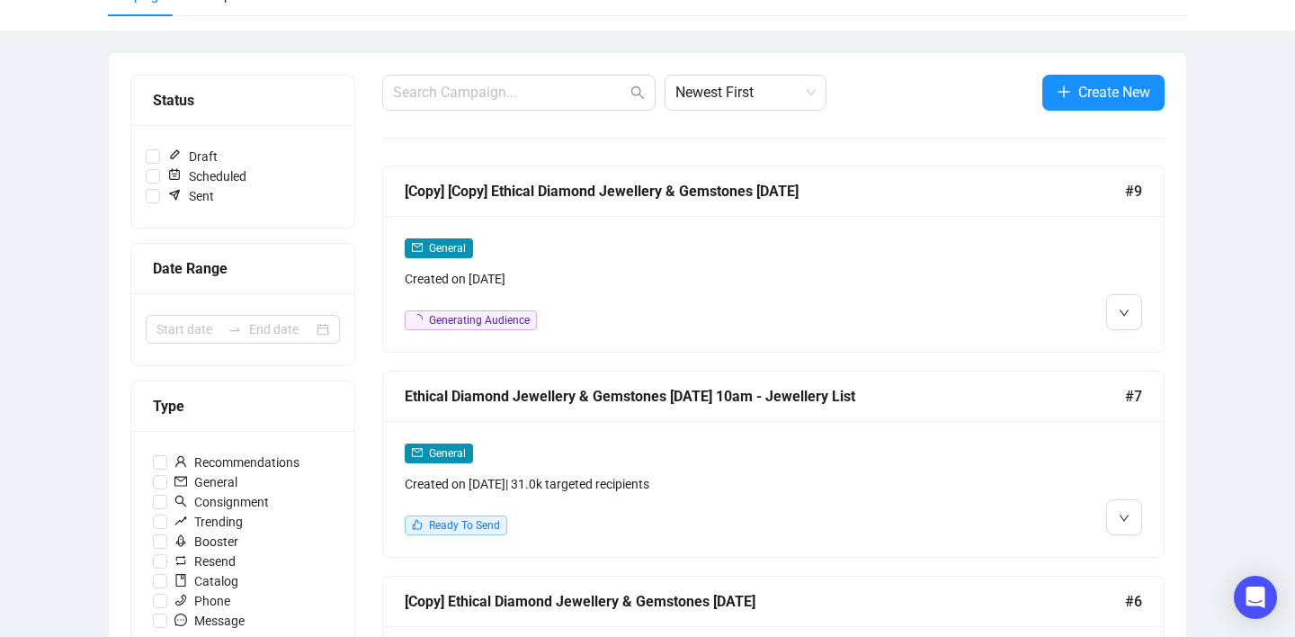
click at [644, 300] on div "General Created on Sep 5, 2025 Generating Audience" at bounding box center [680, 283] width 550 height 93
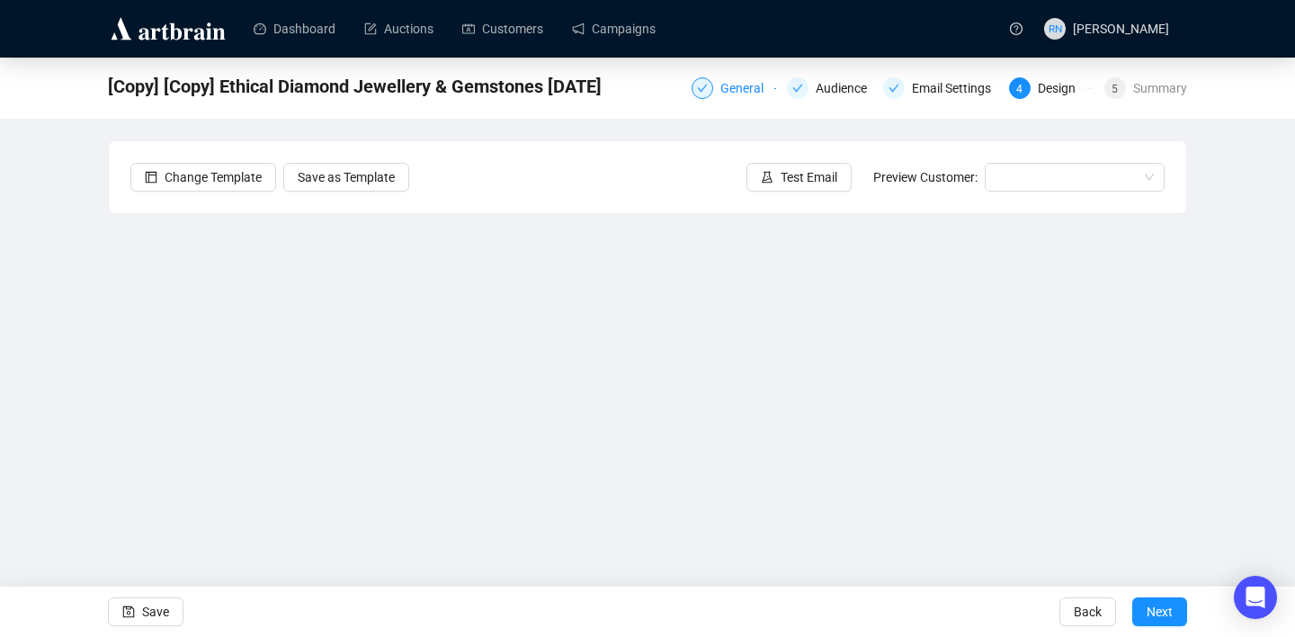
click at [743, 89] on div "General" at bounding box center [747, 88] width 54 height 22
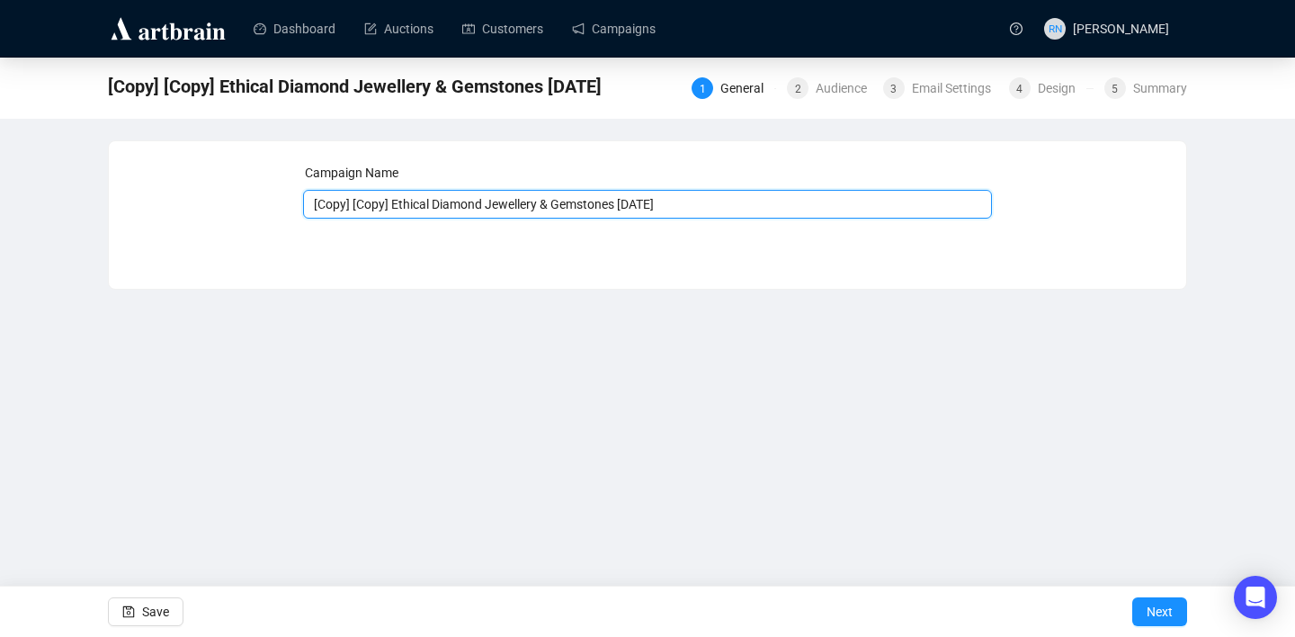
drag, startPoint x: 399, startPoint y: 205, endPoint x: 237, endPoint y: 201, distance: 162.9
click at [237, 201] on div "Campaign Name [Copy] [Copy] Ethical Diamond Jewellery & Gemstones 2.9.25 Save N…" at bounding box center [647, 201] width 1034 height 77
click at [551, 210] on input "Ethical Diamond Jewellery & Gemstones [DATE]" at bounding box center [648, 204] width 690 height 29
click at [556, 201] on input "Ethical Diamond Jewellery & Gemstones [DATE]" at bounding box center [648, 204] width 690 height 29
click at [550, 202] on input "Ethical Diamond Jewellery & Gemstones 8.9.25" at bounding box center [648, 204] width 690 height 29
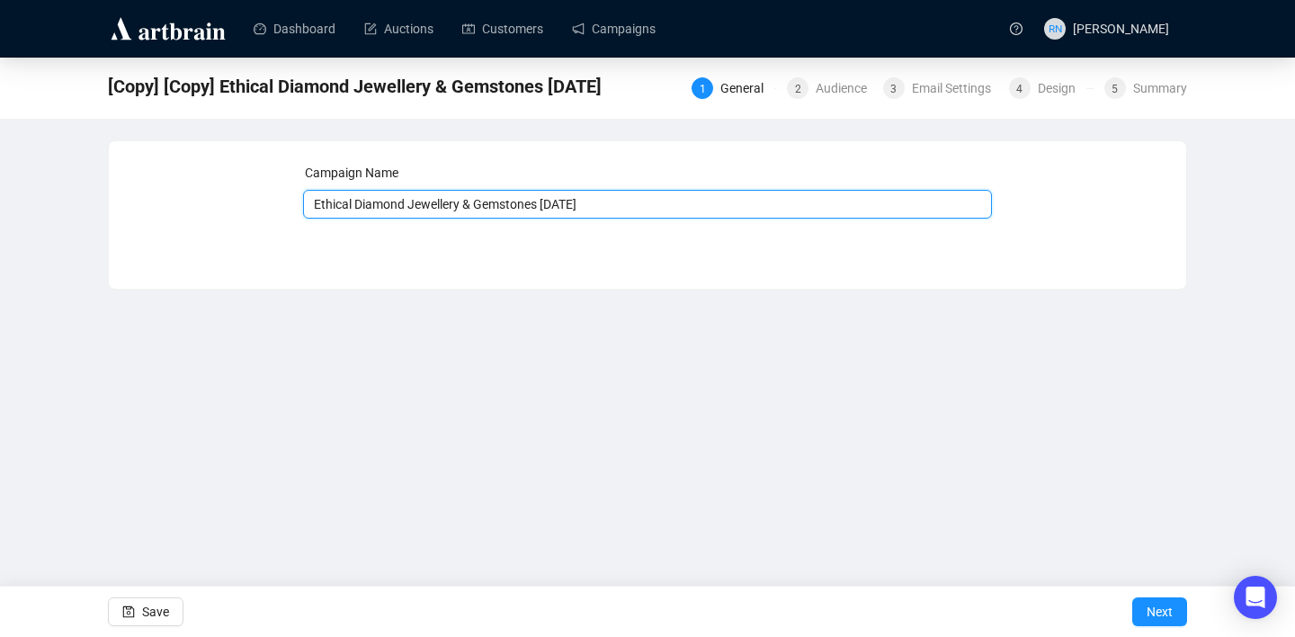
click at [649, 203] on input "Ethical Diamond Jewellery & Gemstones Monday 8.9.25" at bounding box center [648, 204] width 690 height 29
type input "Ethical Diamond Jewellery & Gemstones Monday 8.9.25 3pm - Full database"
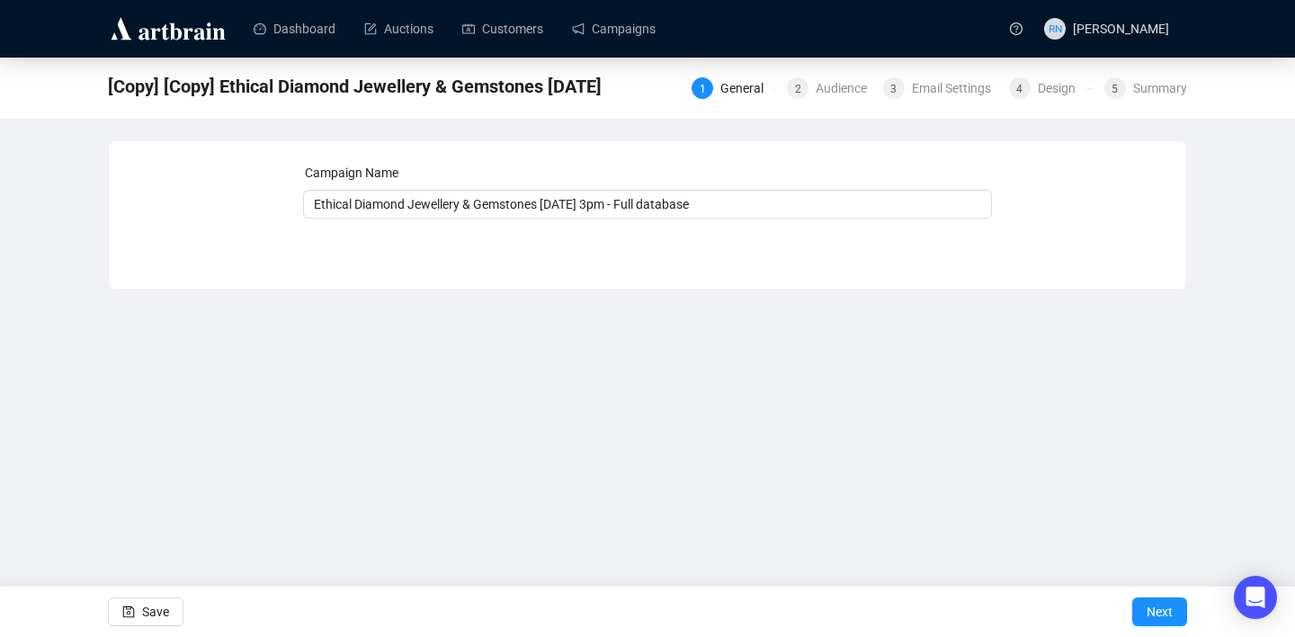
click at [536, 380] on div "Dashboard Auctions Customers Campaigns RN Reannon Navaratnam [Copy] [Copy] Ethi…" at bounding box center [647, 318] width 1295 height 637
click at [164, 610] on span "Save" at bounding box center [155, 611] width 27 height 50
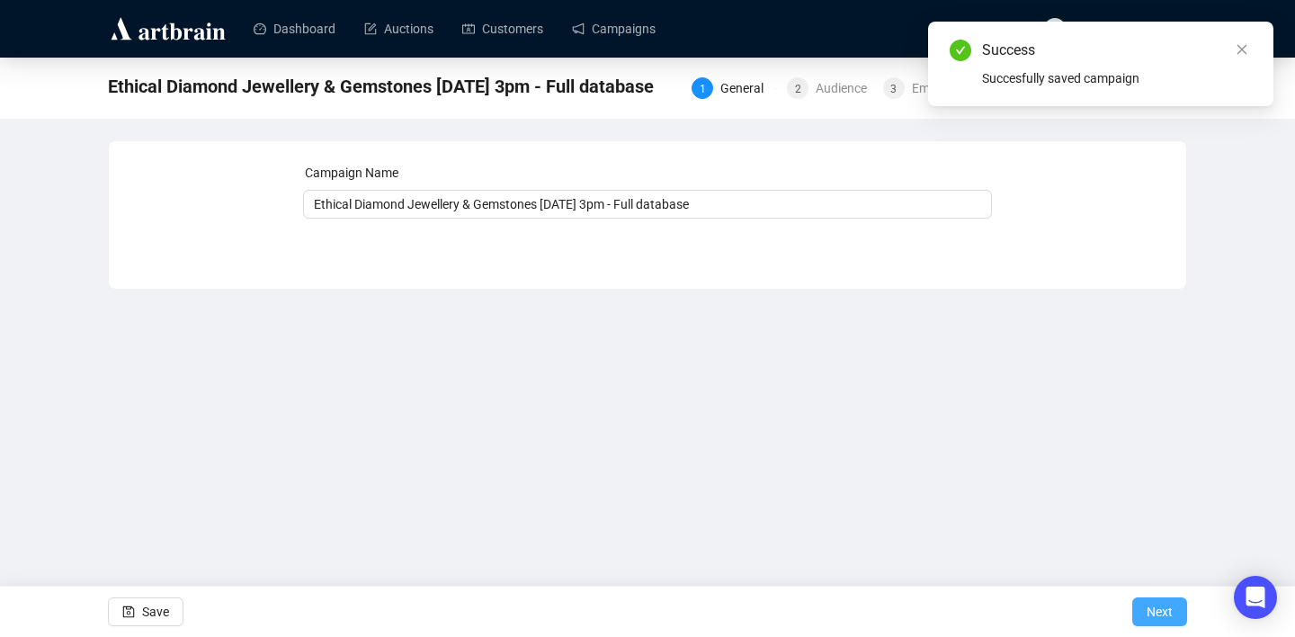
click at [1160, 613] on span "Next" at bounding box center [1160, 611] width 26 height 50
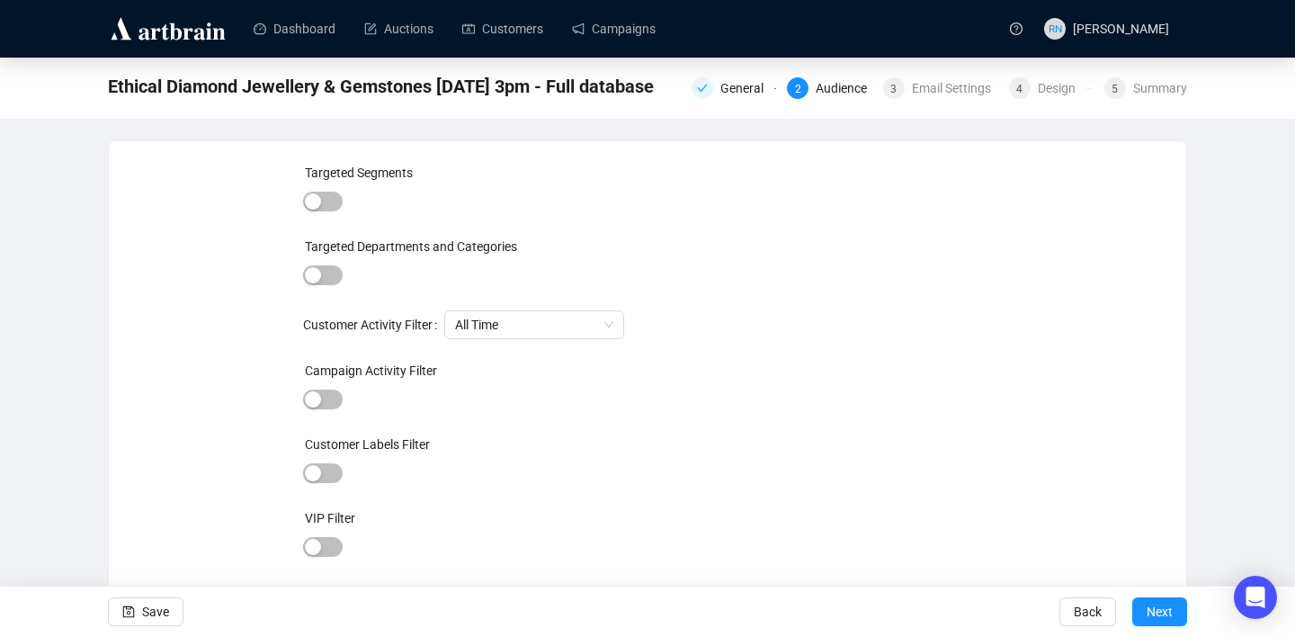
scroll to position [41, 0]
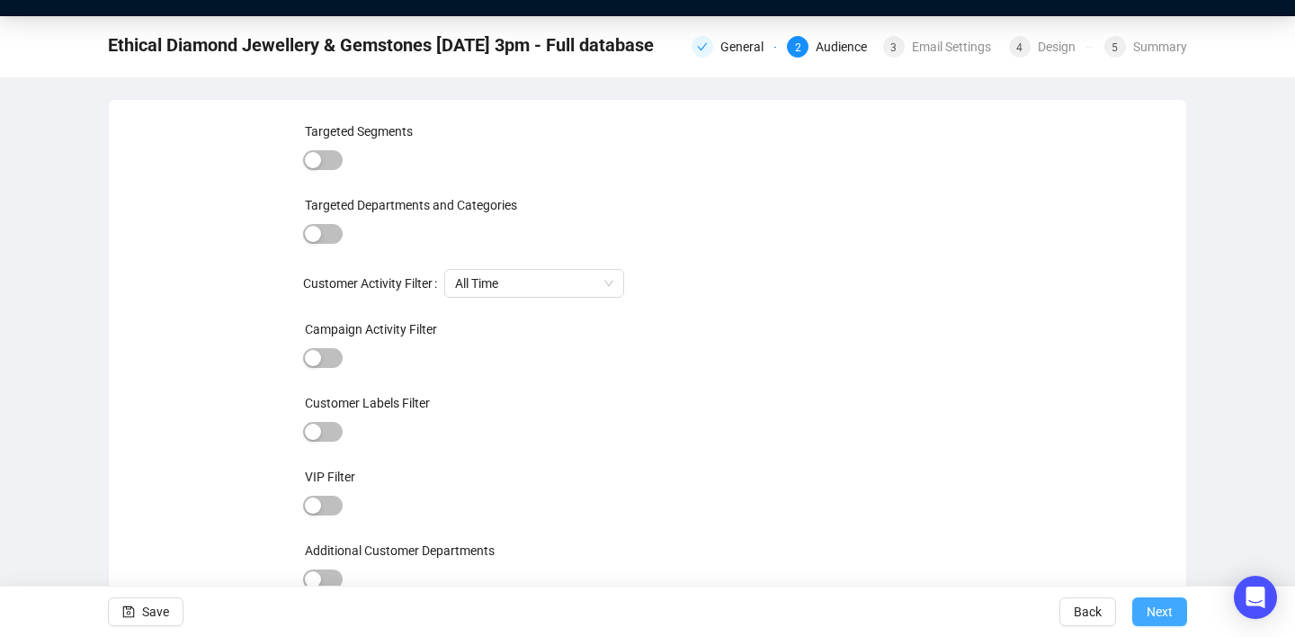
click at [1158, 604] on span "Next" at bounding box center [1160, 611] width 26 height 50
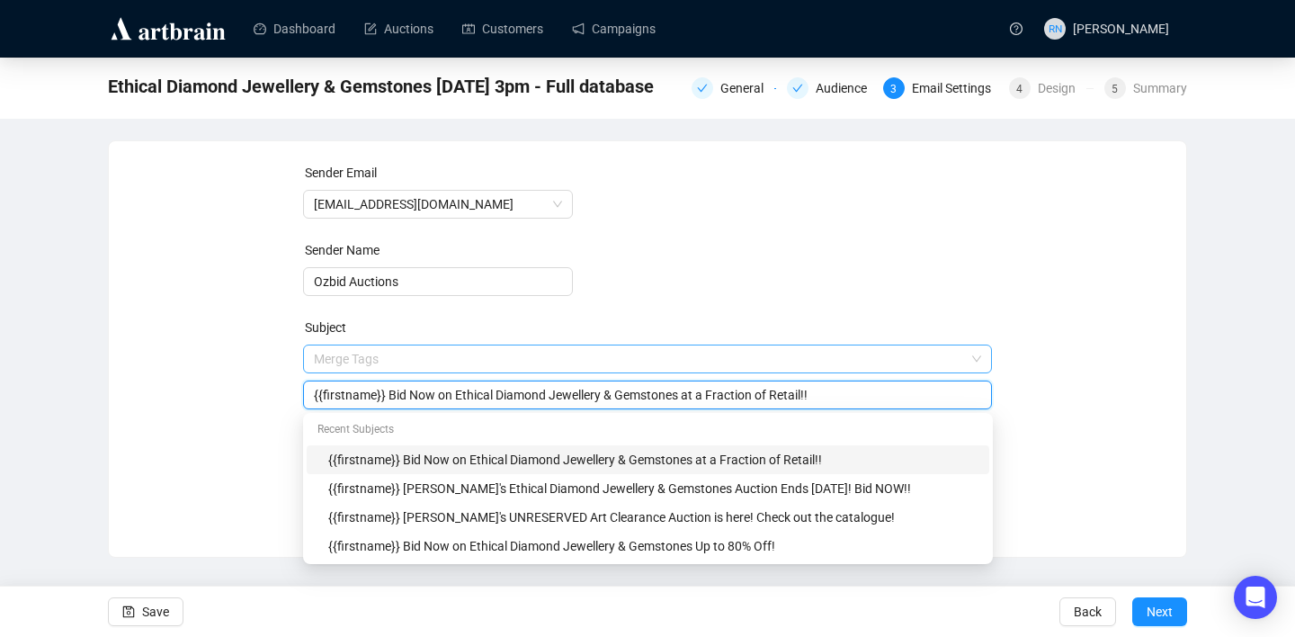
drag, startPoint x: 391, startPoint y: 362, endPoint x: 411, endPoint y: 363, distance: 19.8
click at [411, 363] on span "Merge Tags {{firstname}} Bid Now on Ethical Diamond Jewellery & Gemstones at a …" at bounding box center [648, 377] width 690 height 50
click at [398, 400] on input "{{firstname}} Bid Now on Ethical Diamond Jewellery & Gemstones at a Fraction of…" at bounding box center [648, 395] width 668 height 20
drag, startPoint x: 393, startPoint y: 393, endPoint x: 461, endPoint y: 401, distance: 68.8
click at [461, 401] on input "{{firstname}} Bid Now on Ethical Diamond Jewellery & Gemstones at a Fraction of…" at bounding box center [648, 395] width 668 height 20
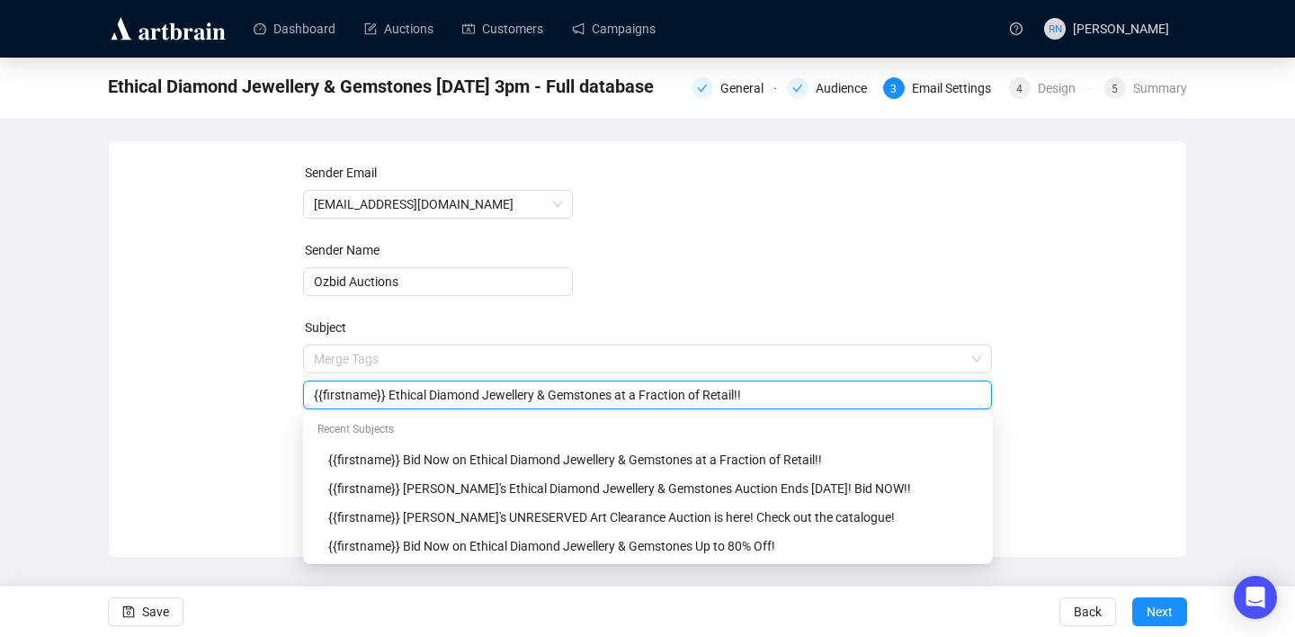
drag, startPoint x: 630, startPoint y: 397, endPoint x: 749, endPoint y: 400, distance: 119.7
click at [749, 400] on input "{{firstname}} Ethical Diamond Jewellery & Gemstones at a Fraction of Retail!!" at bounding box center [648, 395] width 668 height 20
click at [869, 391] on input "{{firstname}} Ethical Diamond Jewellery & Gemstones ENDS TONIGHT!!" at bounding box center [648, 395] width 668 height 20
drag, startPoint x: 718, startPoint y: 397, endPoint x: 635, endPoint y: 397, distance: 82.8
click at [635, 397] on input "{{firstname}} Ethical Diamond Jewellery & Gemstones ENDS TONIGHT!!" at bounding box center [648, 395] width 668 height 20
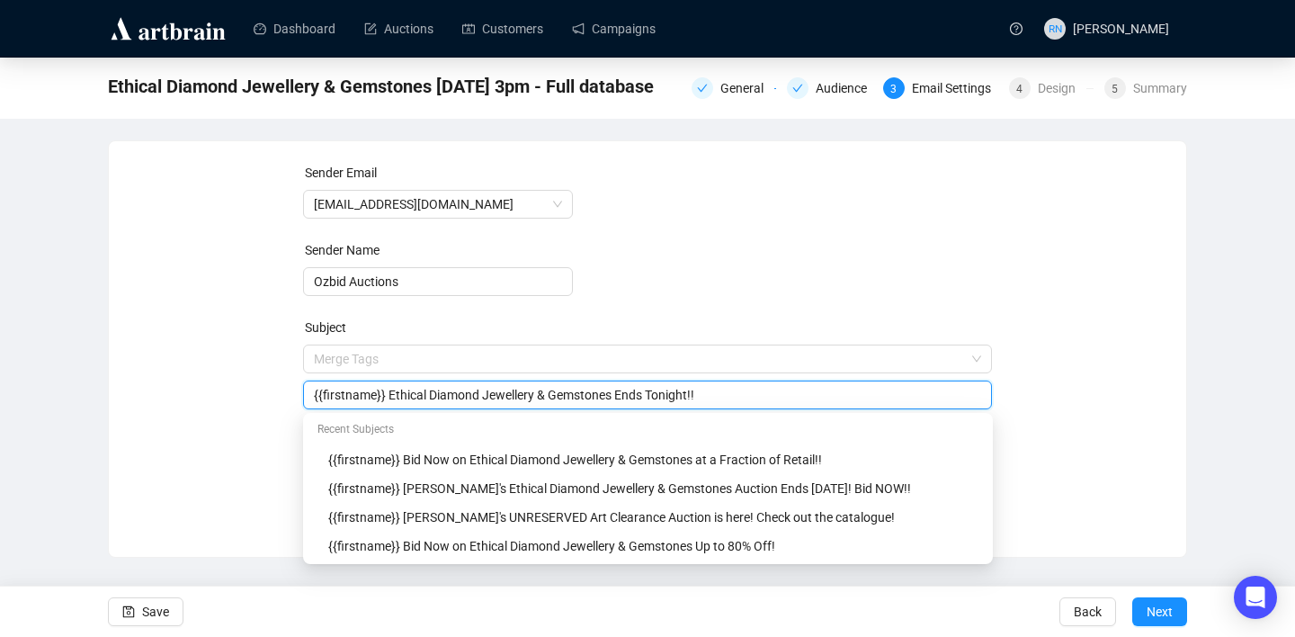
click at [722, 394] on input "{{firstname}} Ethical Diamond Jewellery & Gemstones Ends Tonight!!" at bounding box center [648, 395] width 668 height 20
type input "{{firstname}} Ethical Diamond Jewellery & Gemstones Ends Tonight!! Last Chance …"
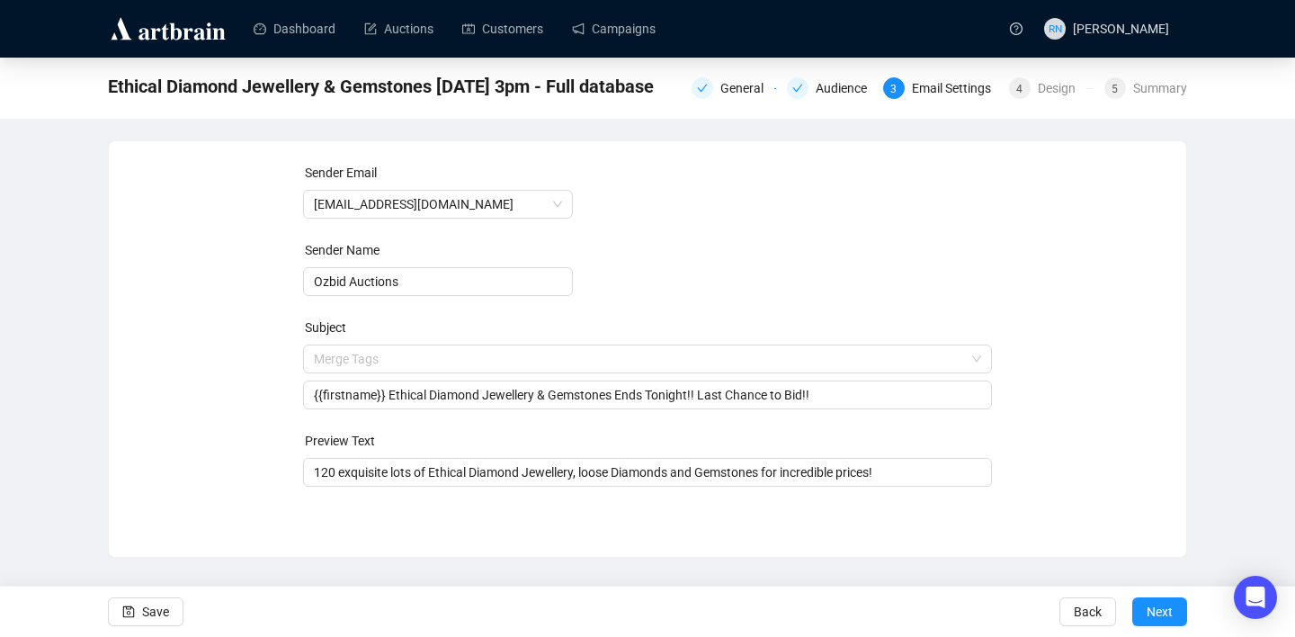
click at [1038, 256] on div "Sender Email auctions@ozbid.com.au Sender Name Ozbid Auctions Subject Merge Tag…" at bounding box center [647, 335] width 1034 height 345
click at [148, 608] on span "Save" at bounding box center [155, 611] width 27 height 50
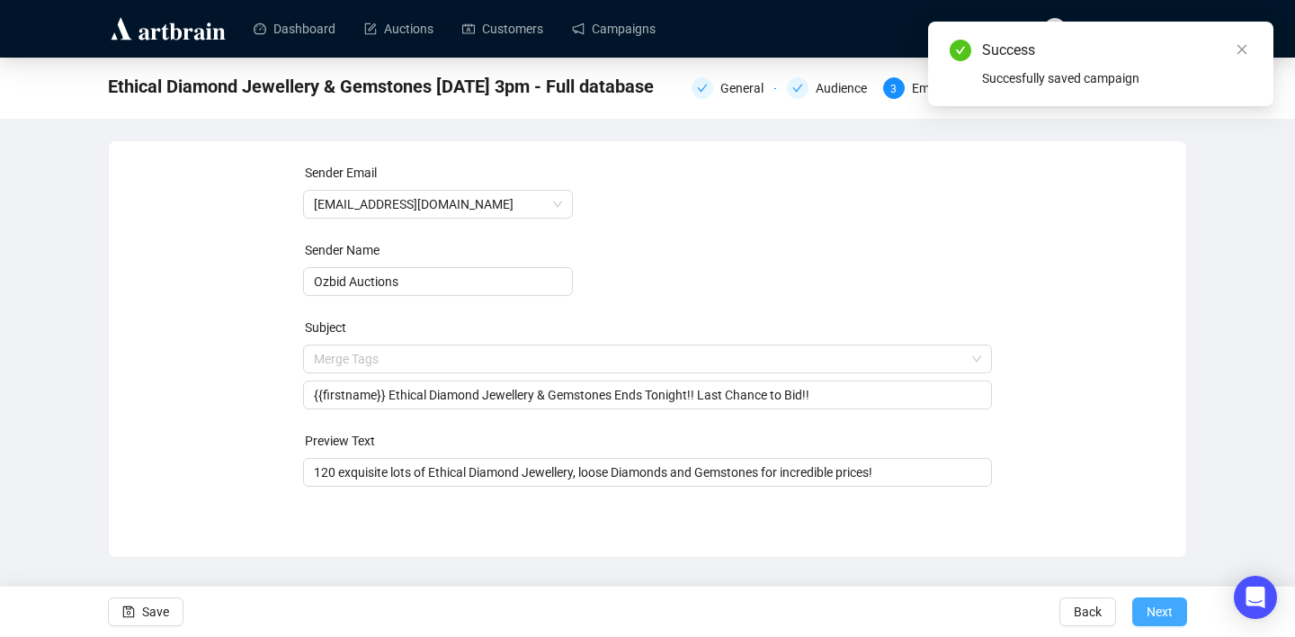
click at [1143, 617] on button "Next" at bounding box center [1159, 611] width 55 height 29
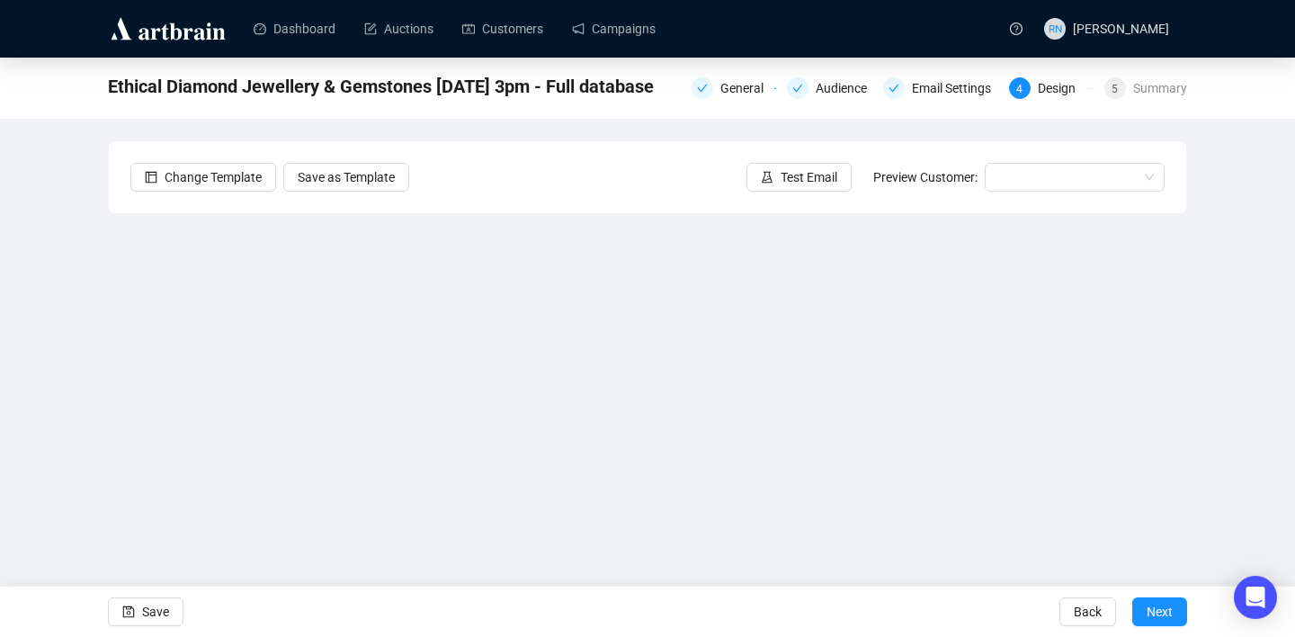
scroll to position [32, 0]
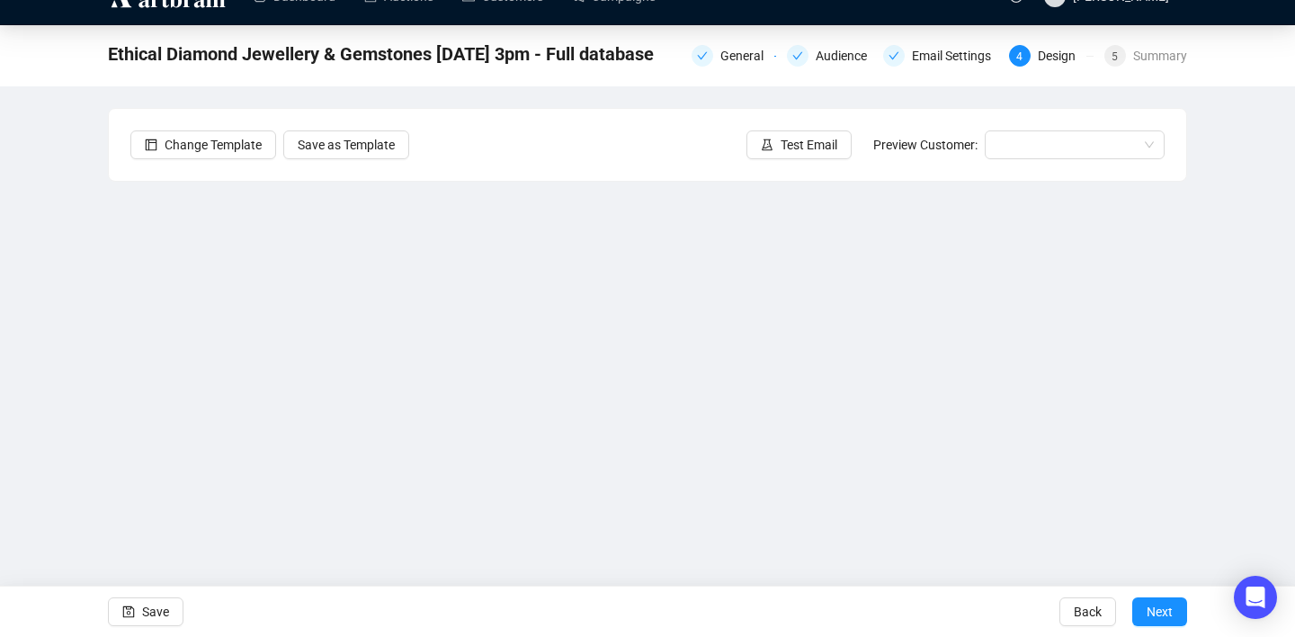
click at [1236, 340] on div "Ethical Diamond Jewellery & Gemstones Monday 8.9.25 3pm - Full database General…" at bounding box center [647, 328] width 1295 height 606
click at [165, 608] on span "Save" at bounding box center [155, 611] width 27 height 50
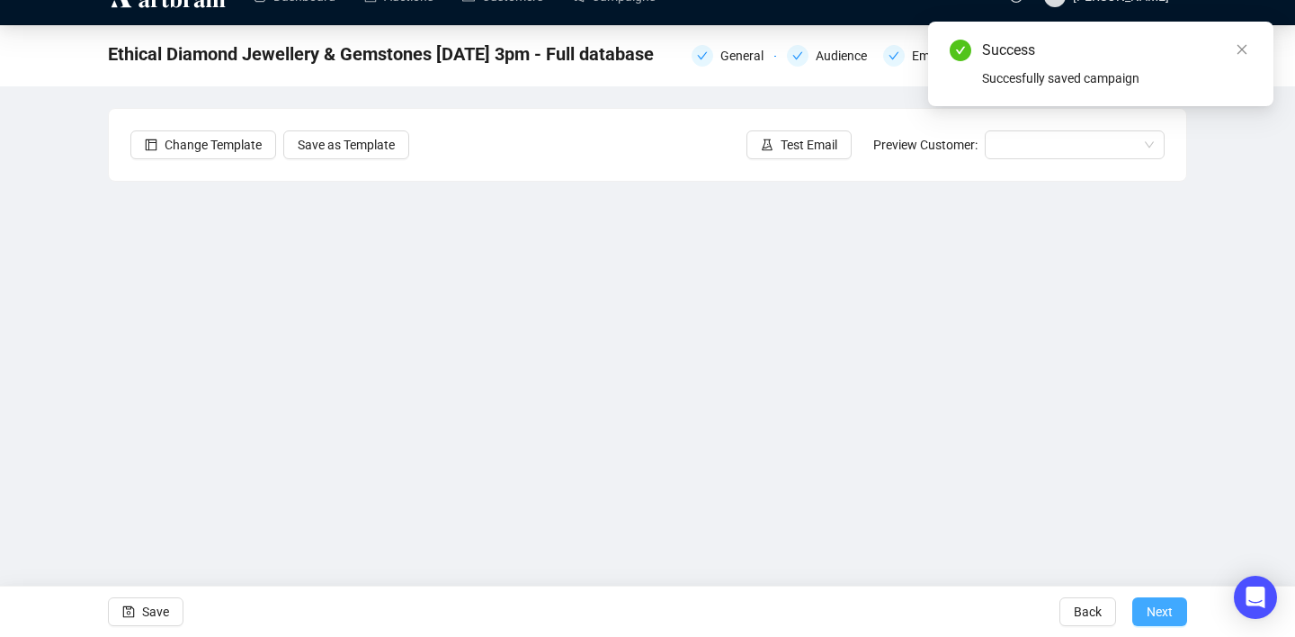
click at [1174, 611] on button "Next" at bounding box center [1159, 611] width 55 height 29
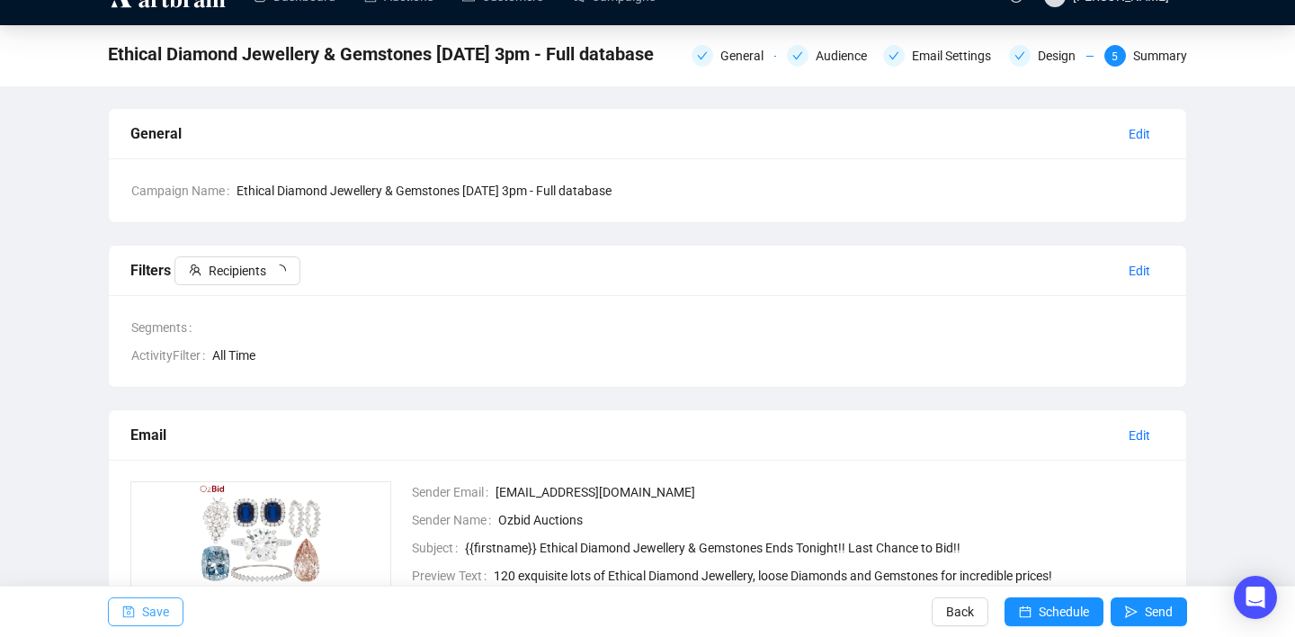
click at [129, 615] on icon "save" at bounding box center [128, 611] width 13 height 13
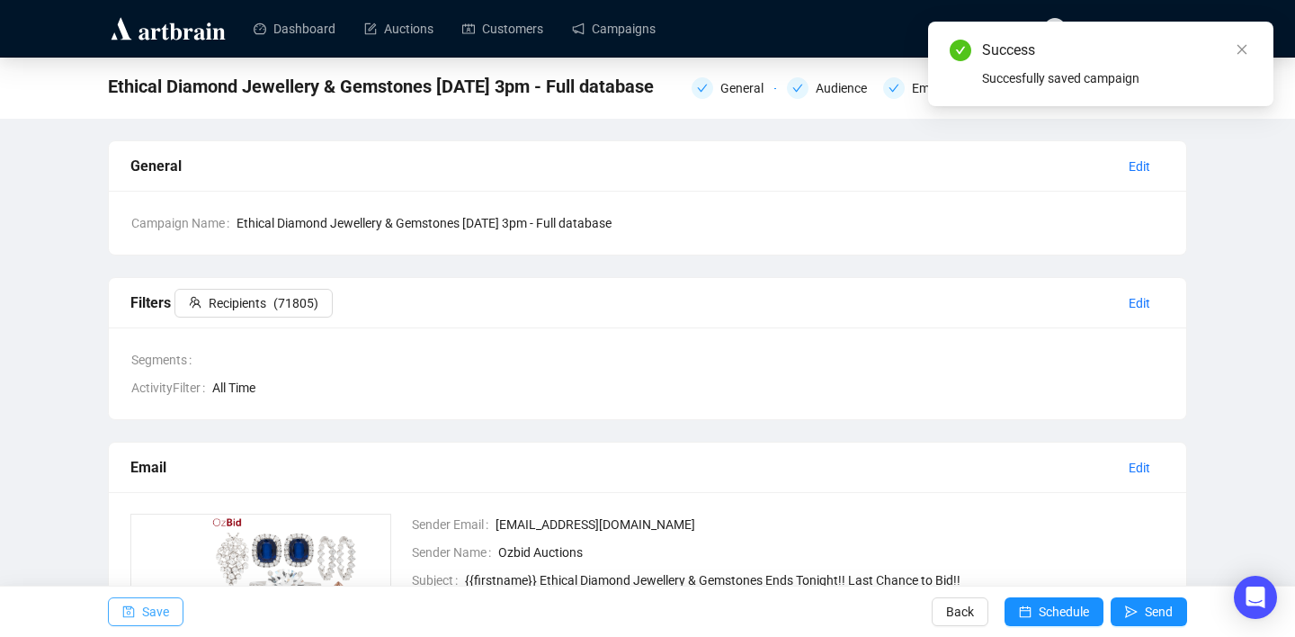
click at [181, 43] on div at bounding box center [171, 28] width 126 height 57
click at [191, 30] on img at bounding box center [168, 28] width 121 height 29
click at [622, 30] on link "Campaigns" at bounding box center [614, 28] width 84 height 47
